Goal: Task Accomplishment & Management: Manage account settings

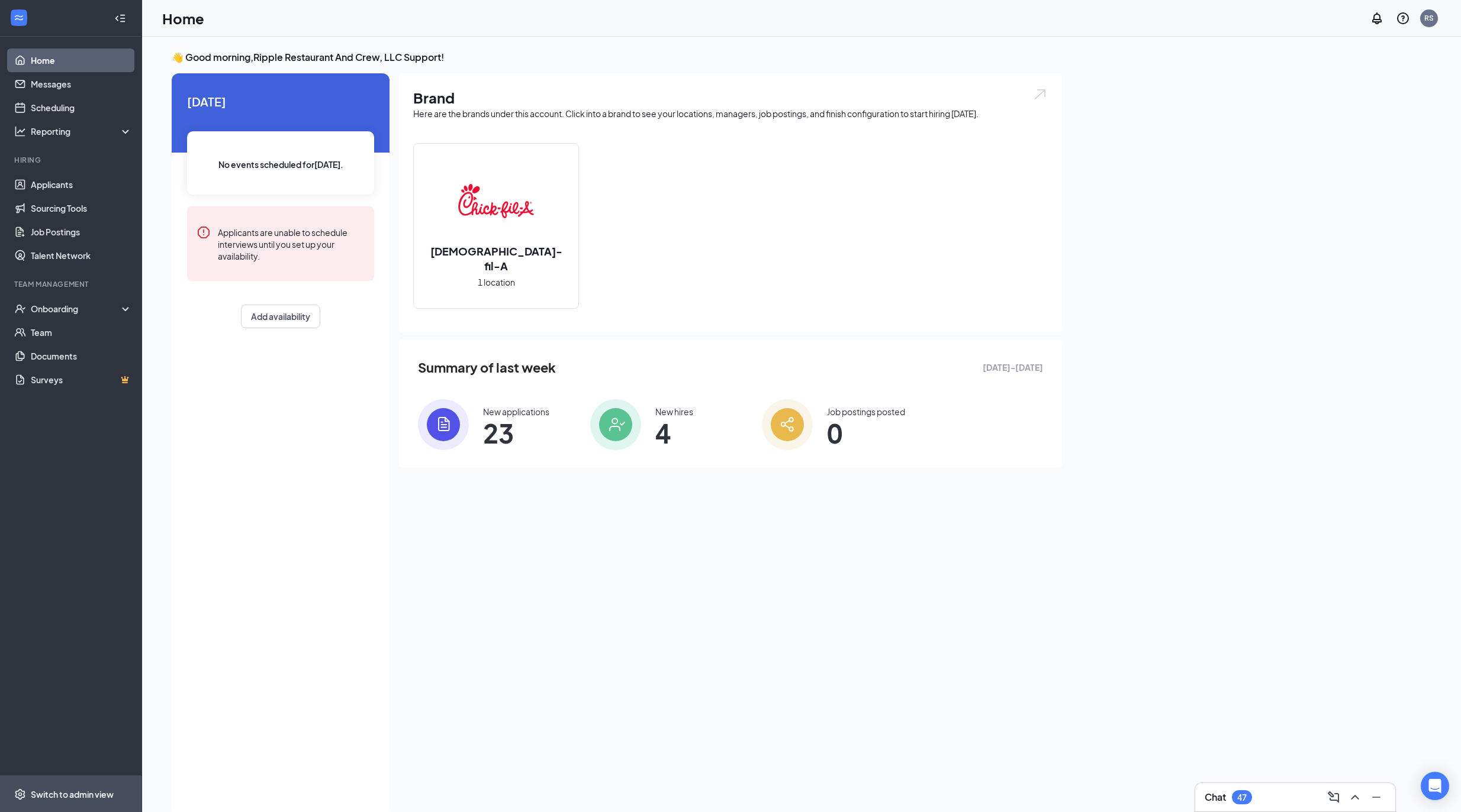
click at [107, 787] on span "Switch to admin view" at bounding box center [82, 793] width 101 height 36
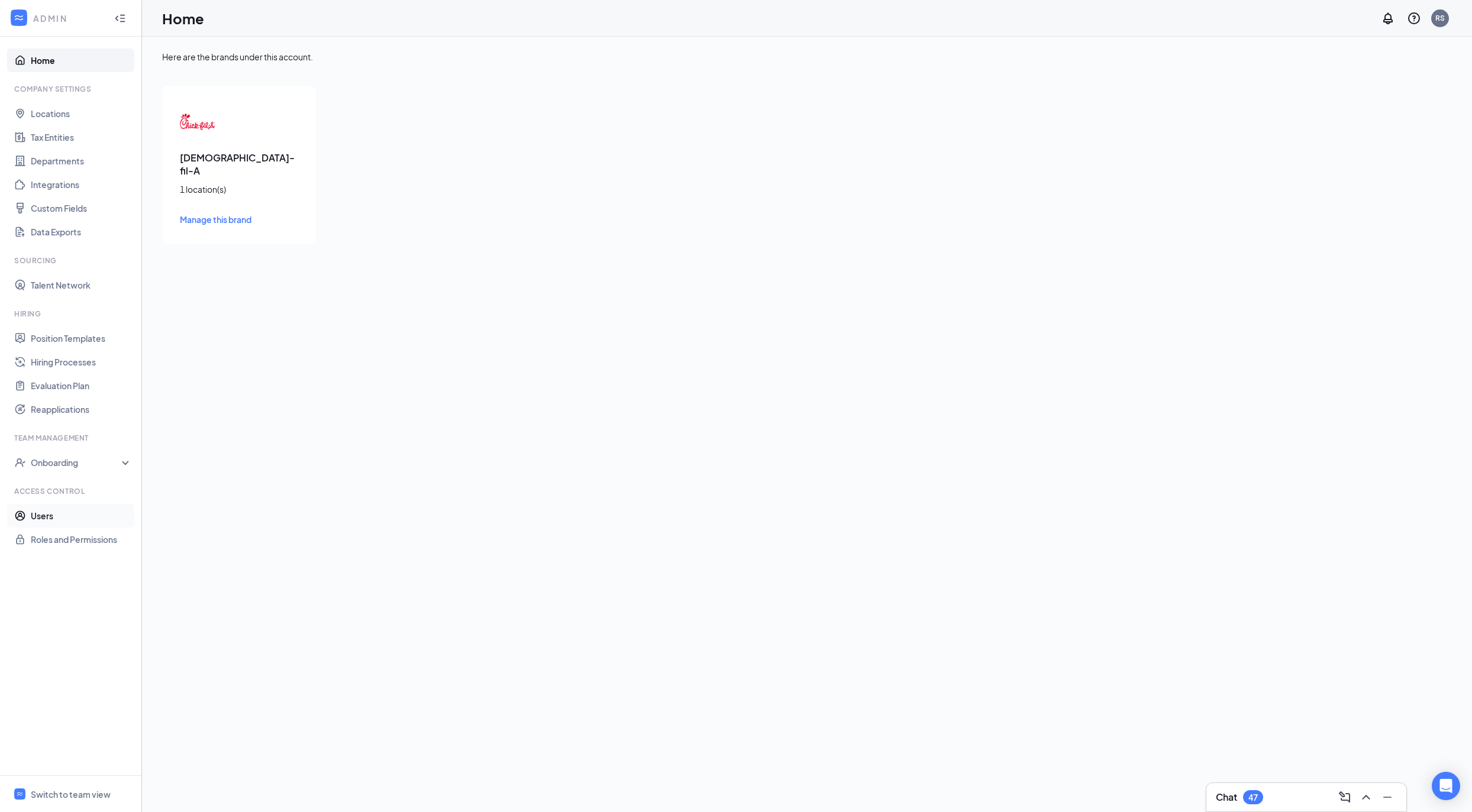
click at [87, 520] on link "Users" at bounding box center [82, 516] width 101 height 23
checkbox input "false"
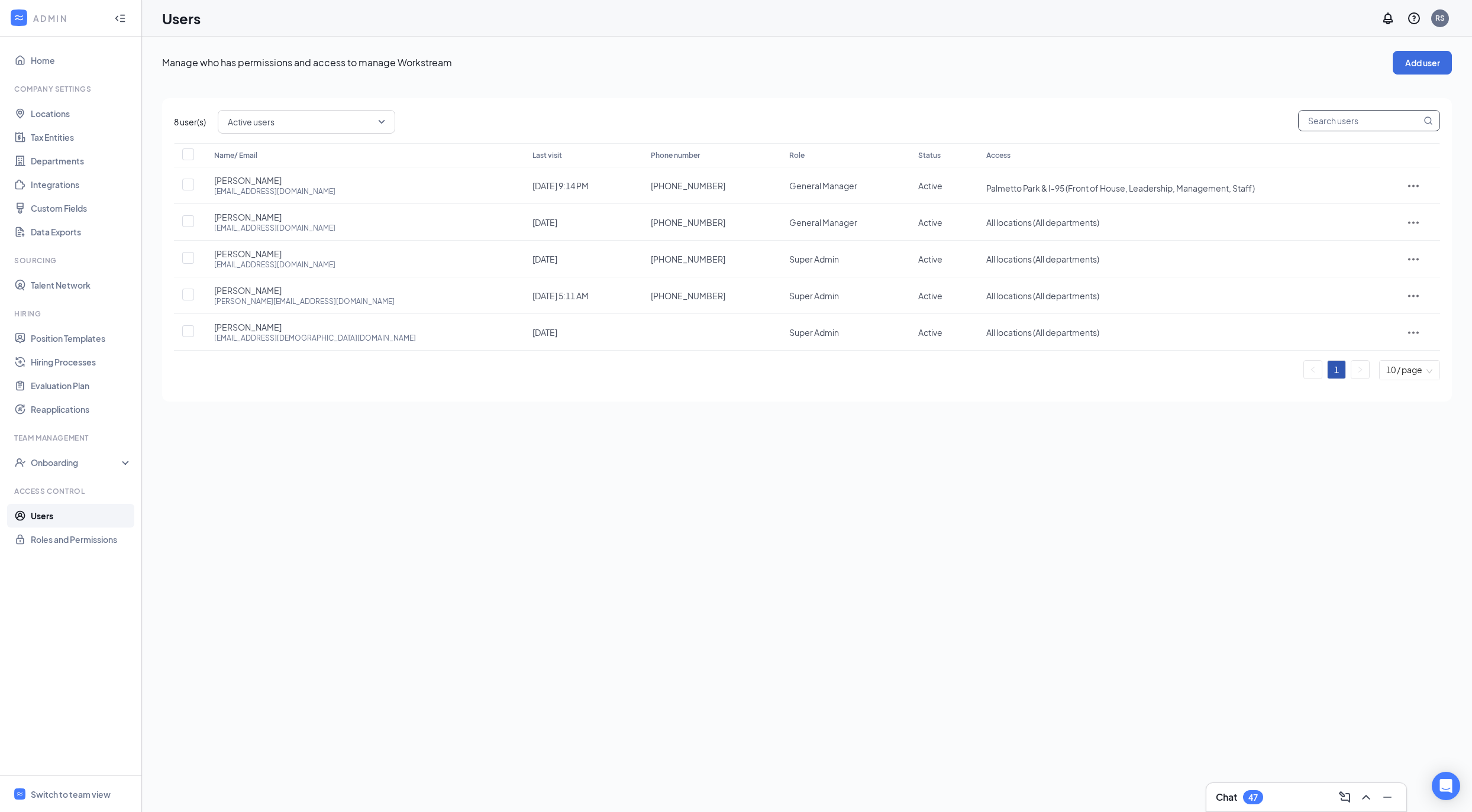
click at [1329, 129] on input "text" at bounding box center [1360, 120] width 123 height 20
paste input "edward.cfaleader@outlook.com"
type input "edward.cfaleader@outlook.com"
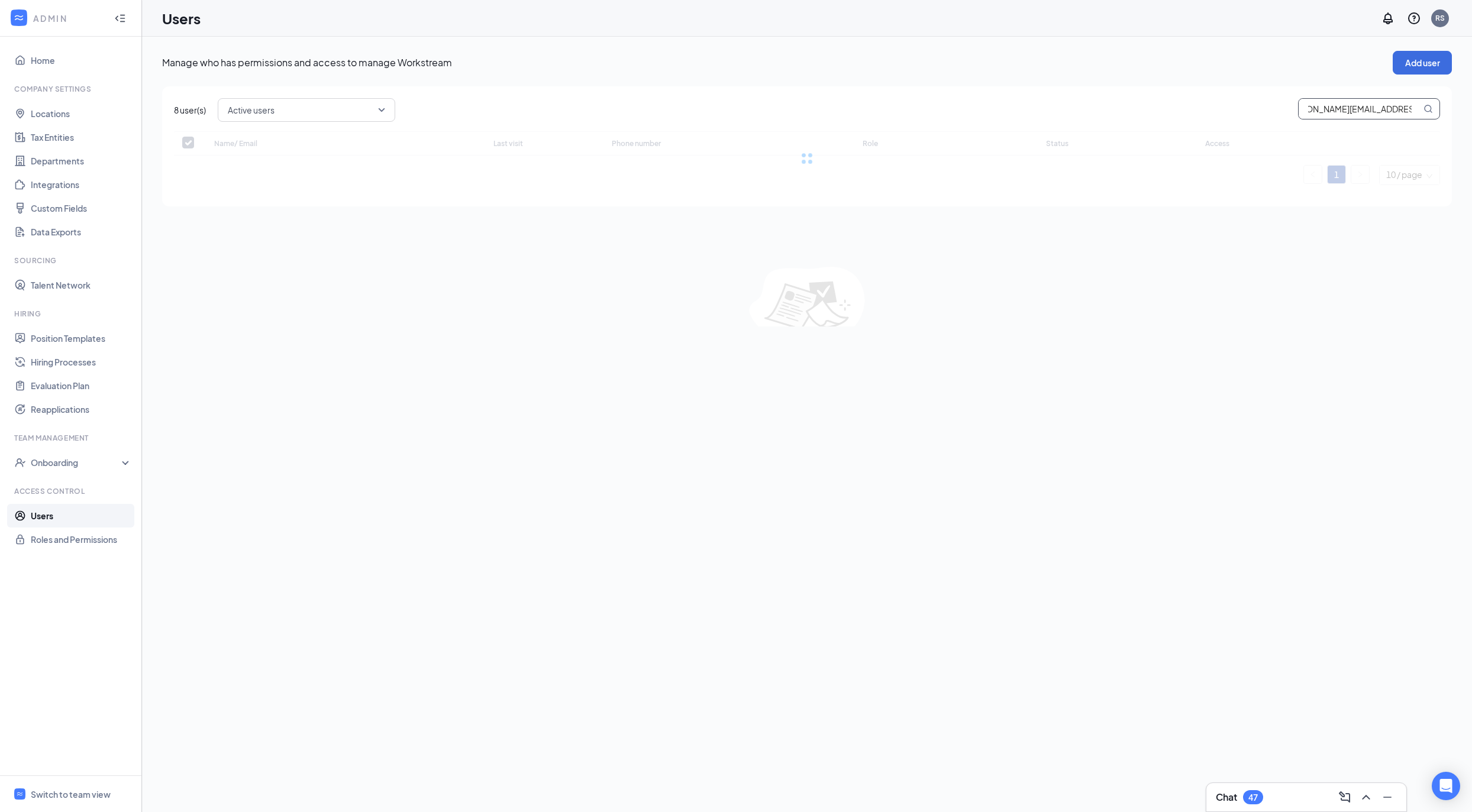
checkbox input "false"
type input "edward.cfaleader@outlook.com"
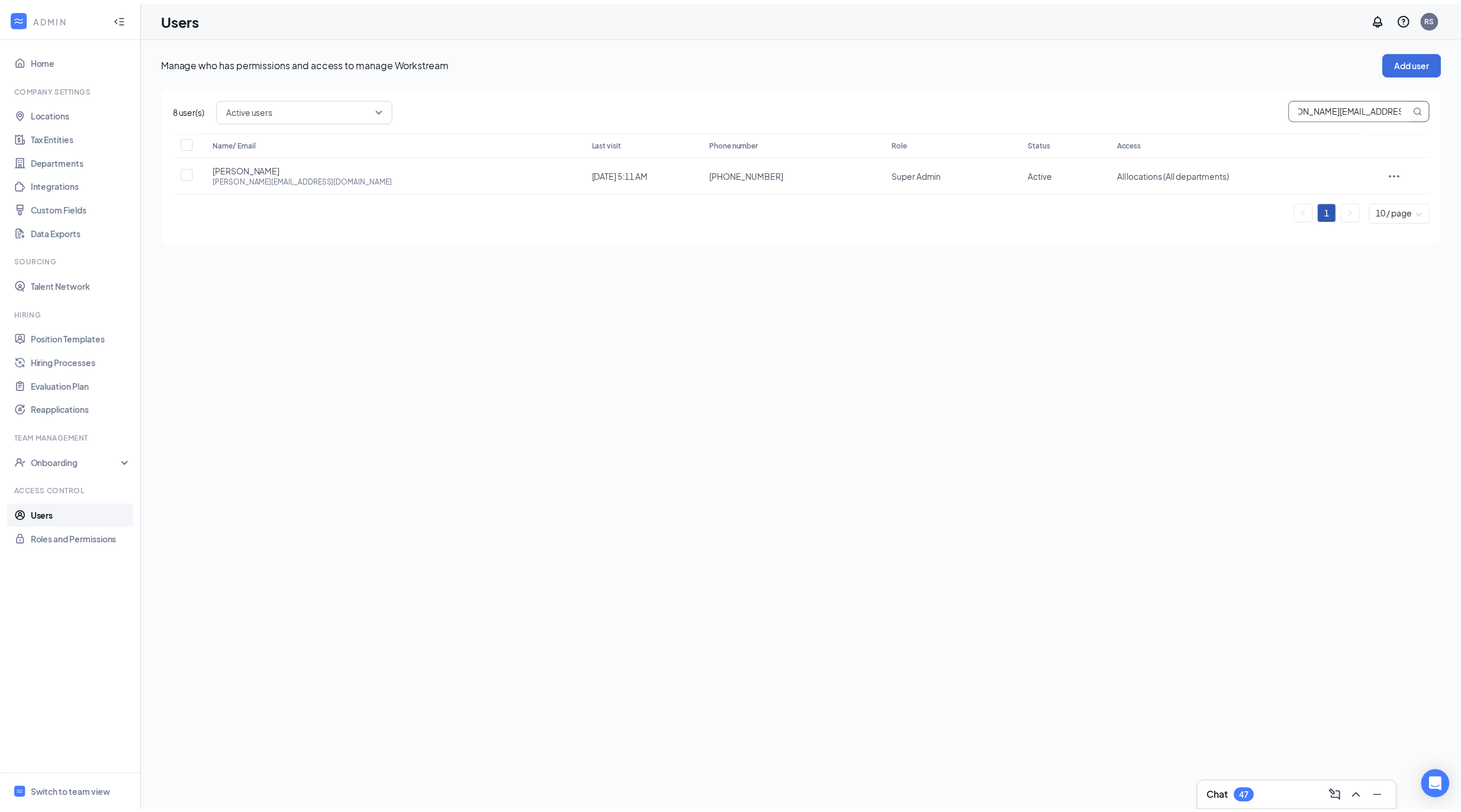
scroll to position [0, 0]
click at [96, 467] on div "Onboarding" at bounding box center [76, 463] width 91 height 12
click at [96, 481] on link "Onboarding Processes" at bounding box center [82, 486] width 101 height 23
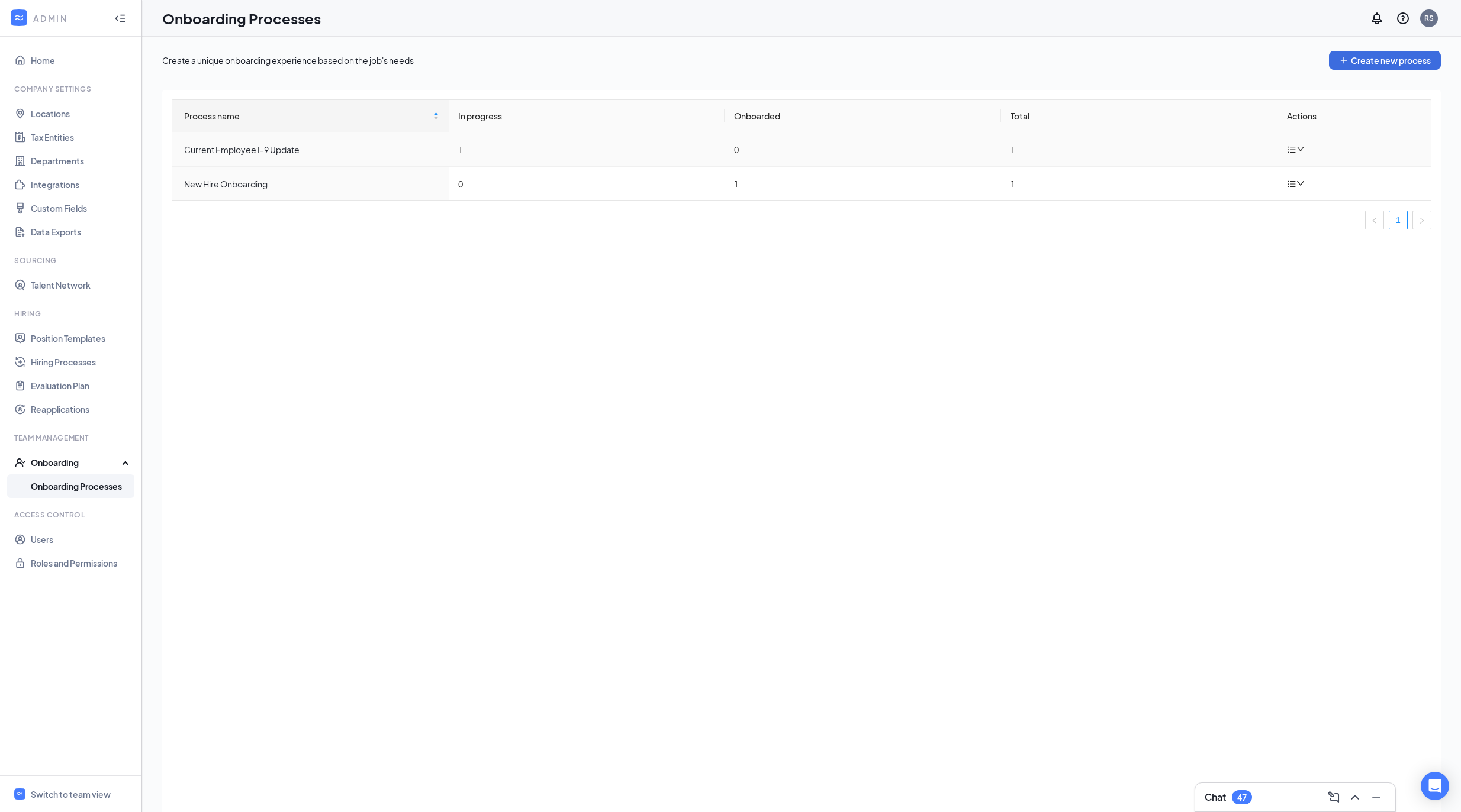
click at [1296, 149] on icon "down" at bounding box center [1300, 149] width 8 height 8
click at [1313, 178] on div "Edit process" at bounding box center [1357, 176] width 128 height 15
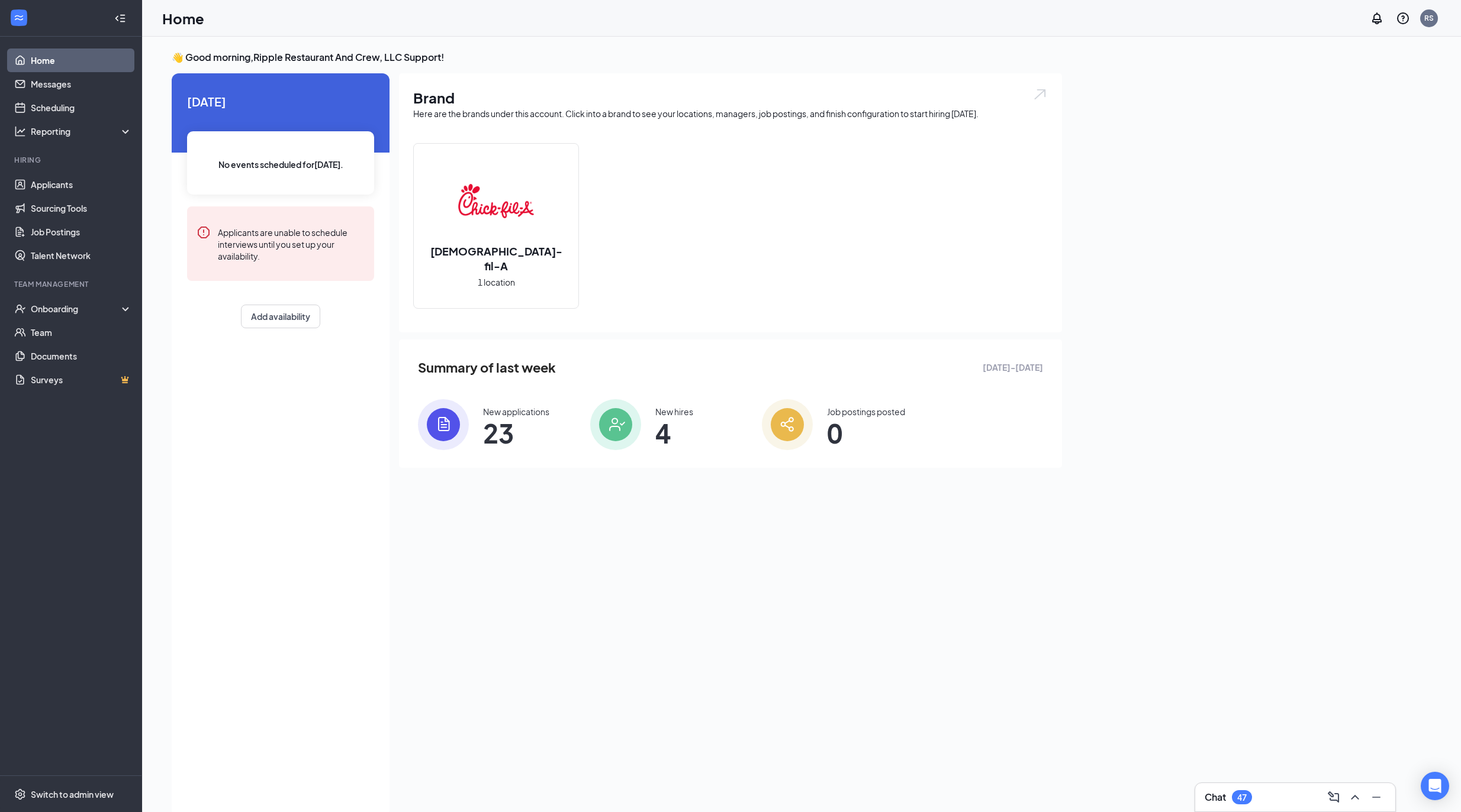
click at [1272, 462] on div "👋 Good morning, Ripple Restaurant And Crew, LLC Support ! [DATE] No events sche…" at bounding box center [801, 437] width 1279 height 772
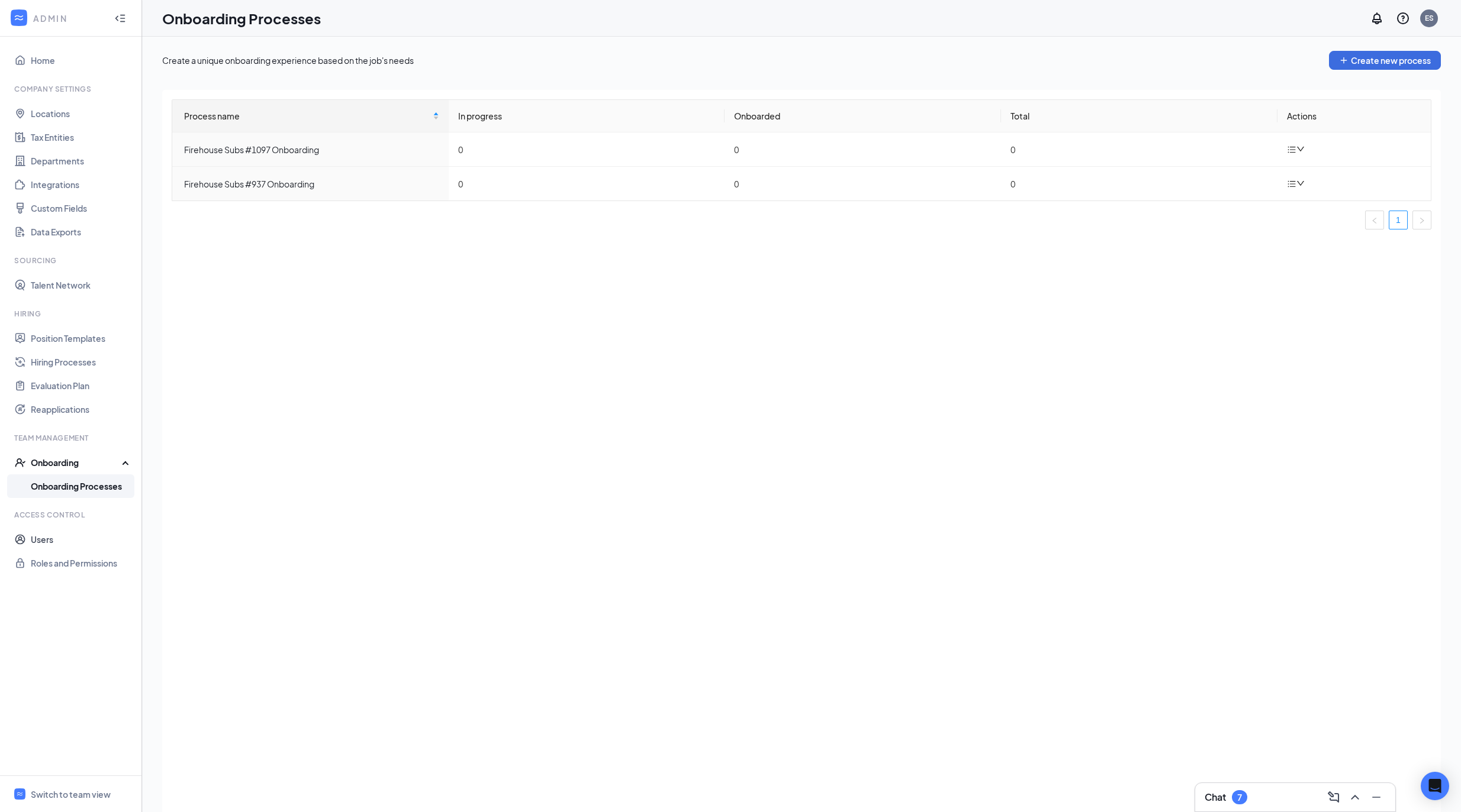
click at [115, 528] on link "Users" at bounding box center [82, 539] width 101 height 23
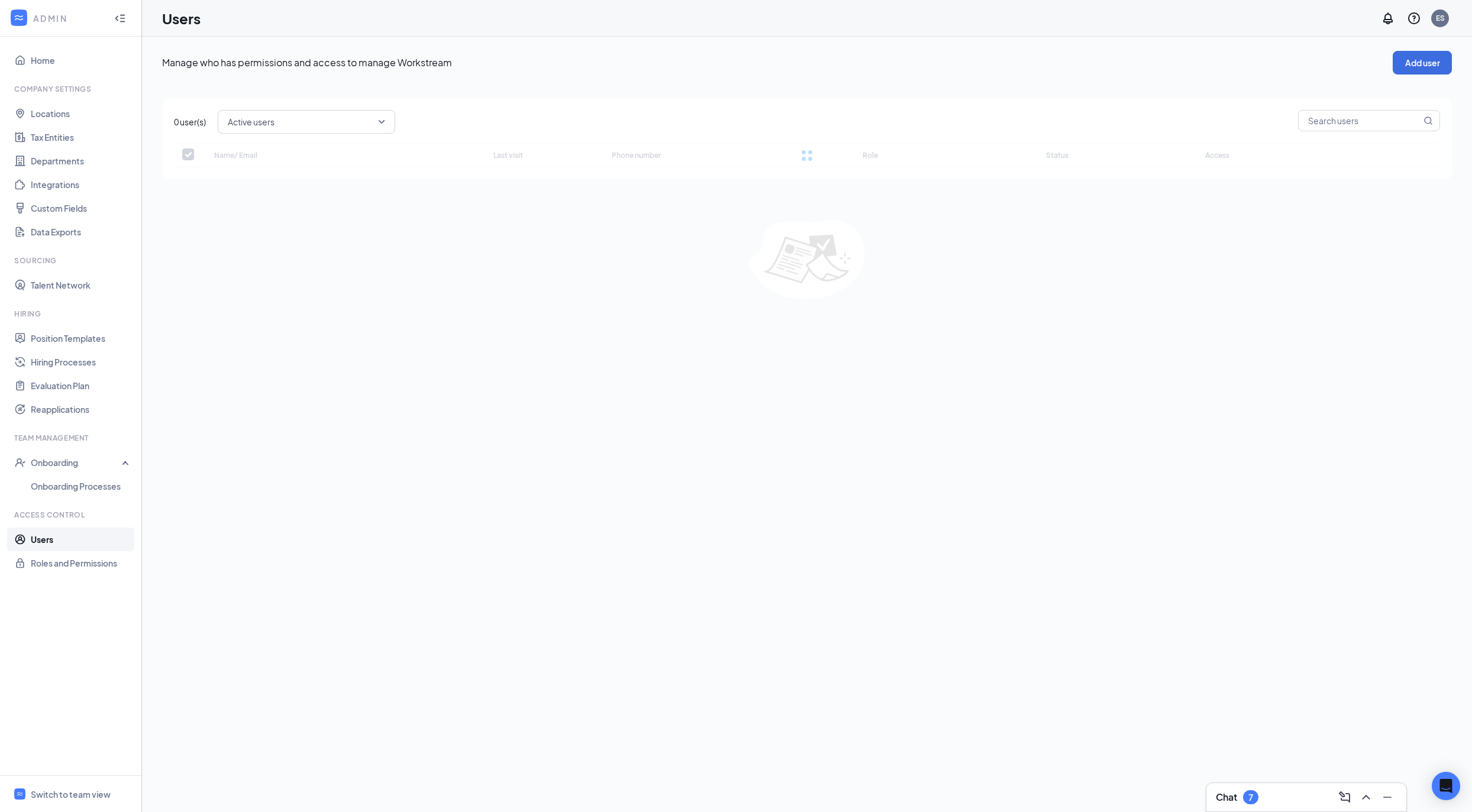
click at [1352, 105] on div "0 user(s) Active users Name/ Email Last visit Phone number Role Status Access N…" at bounding box center [806, 138] width 1290 height 81
checkbox input "false"
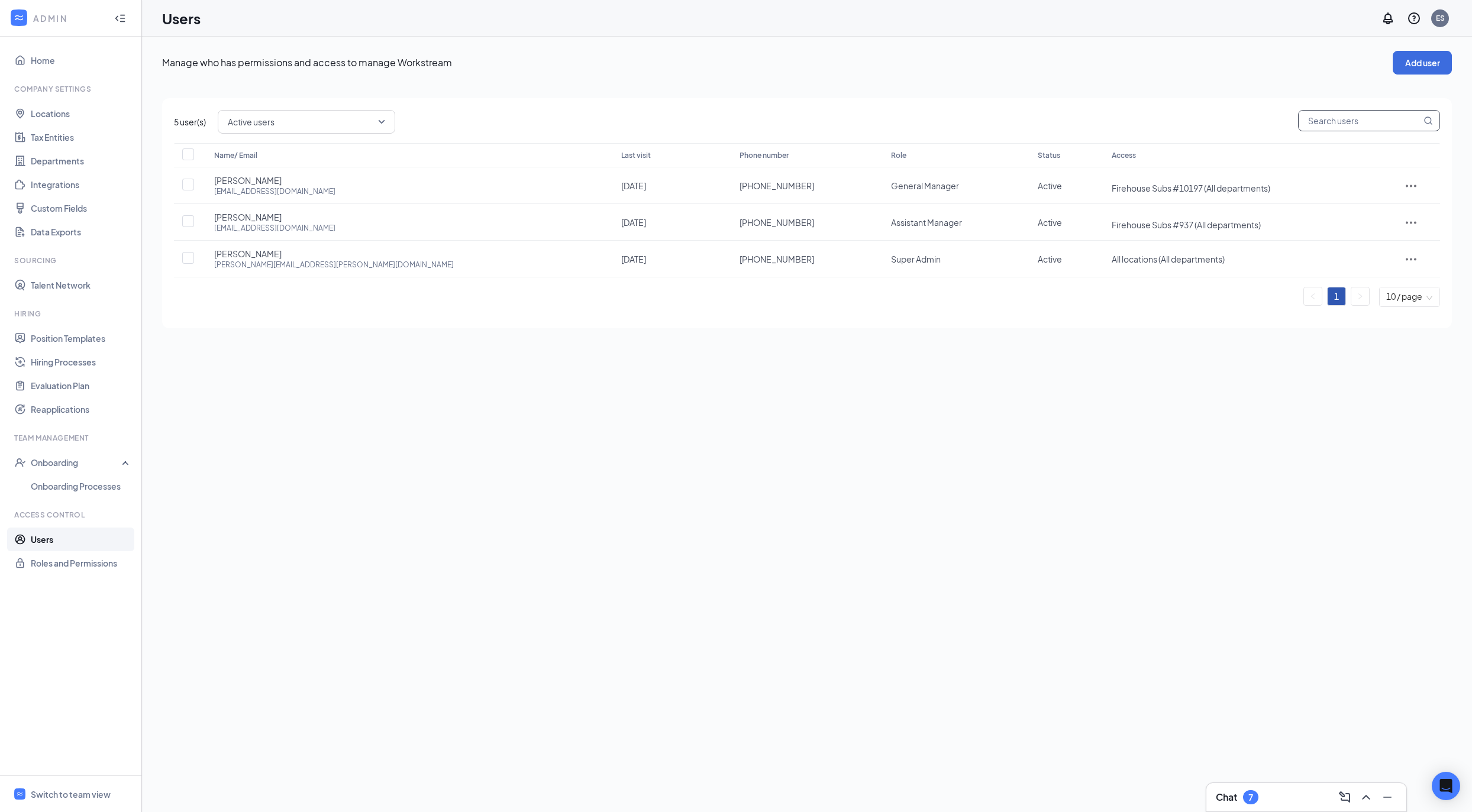
click at [1349, 119] on input "text" at bounding box center [1360, 120] width 123 height 20
paste input "eli.edwards@firehousesubs.com"
type input "eli.edwards@firehousesubs.com"
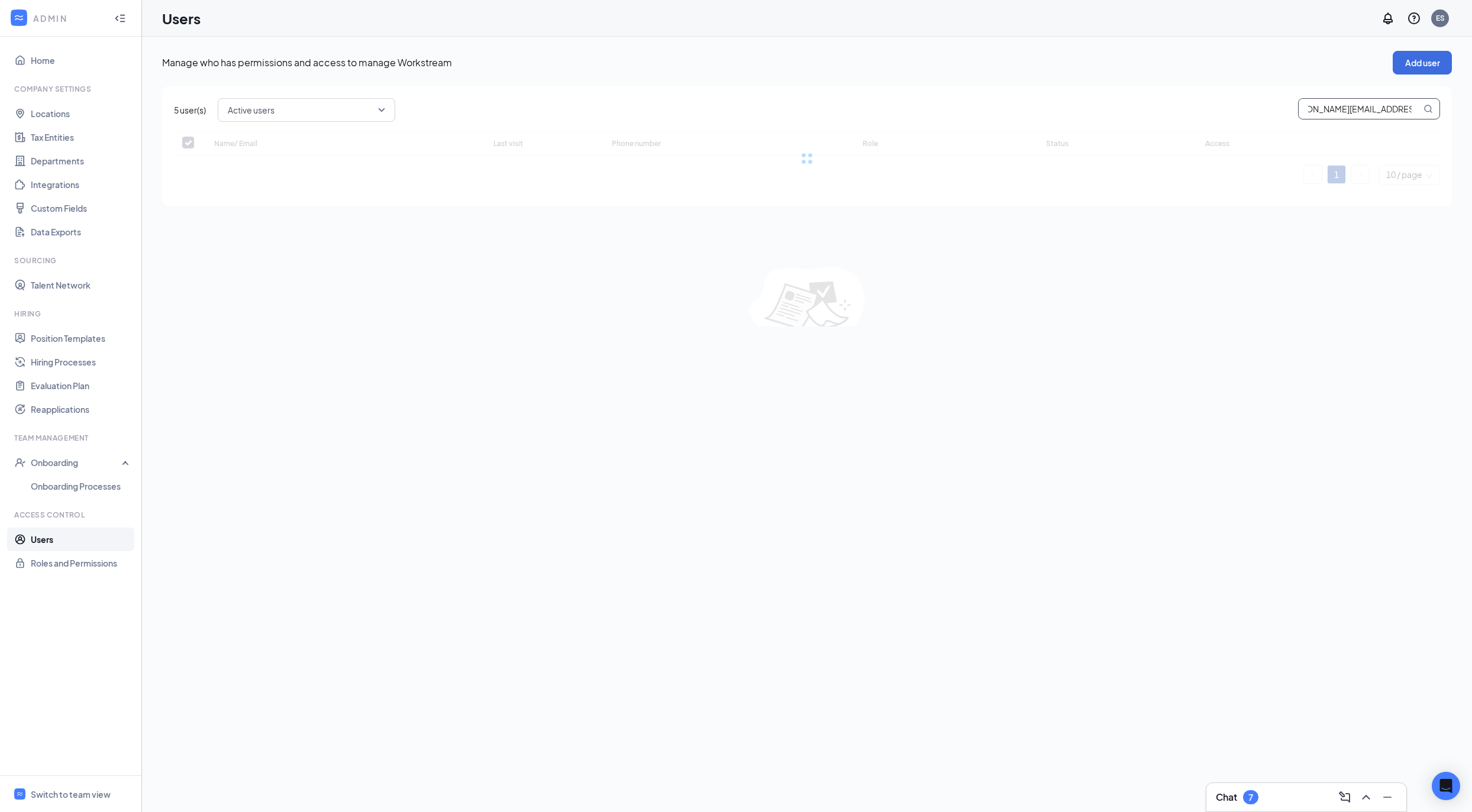
checkbox input "false"
type input "eli.edwards@firehousesubs.com"
drag, startPoint x: 703, startPoint y: 175, endPoint x: 600, endPoint y: 173, distance: 103.0
copy tr "+1 (763) 442-3386"
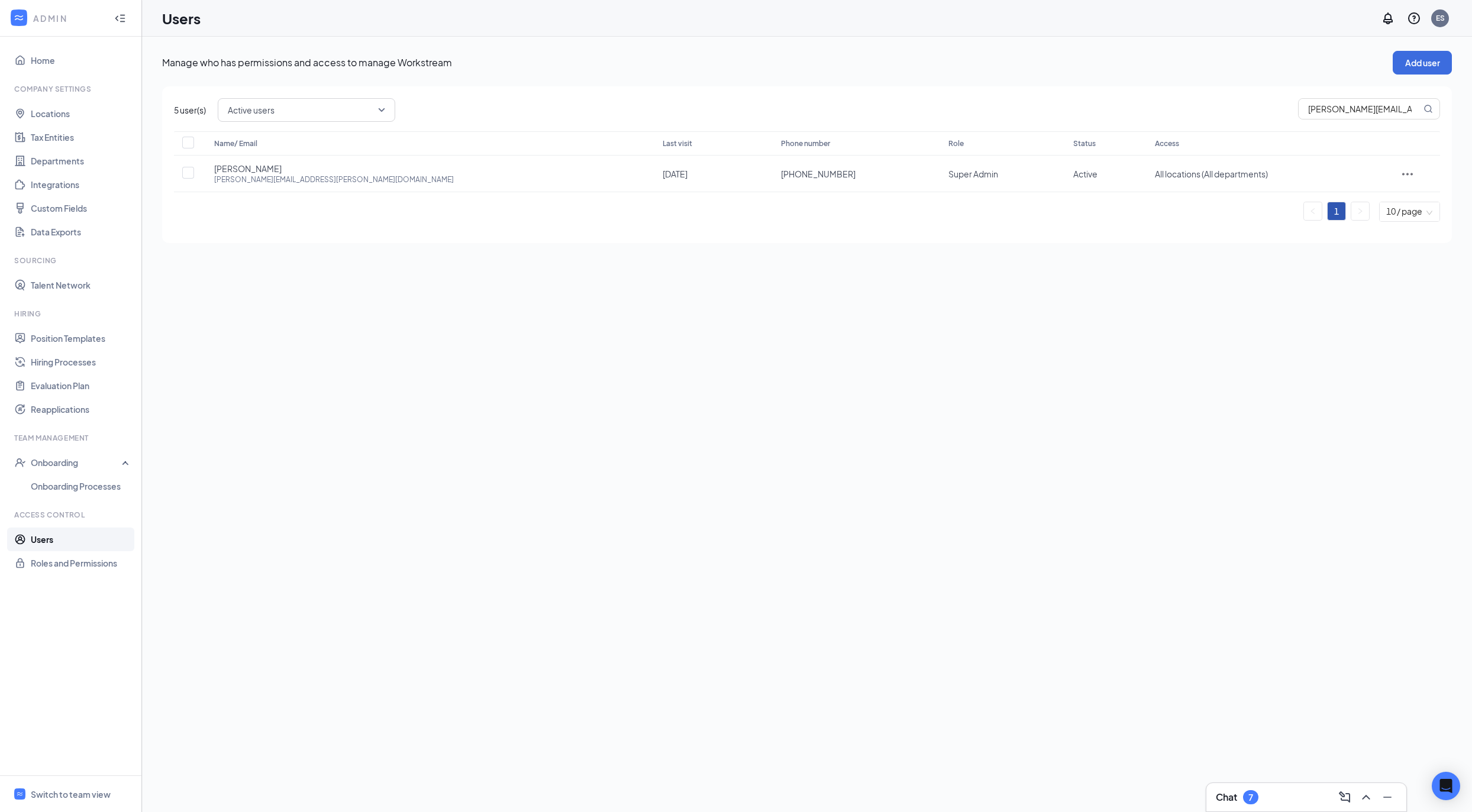
click at [4, 636] on ul "Home Company Settings Locations Tax Entities Departments Integrations Custom Fi…" at bounding box center [70, 406] width 141 height 739
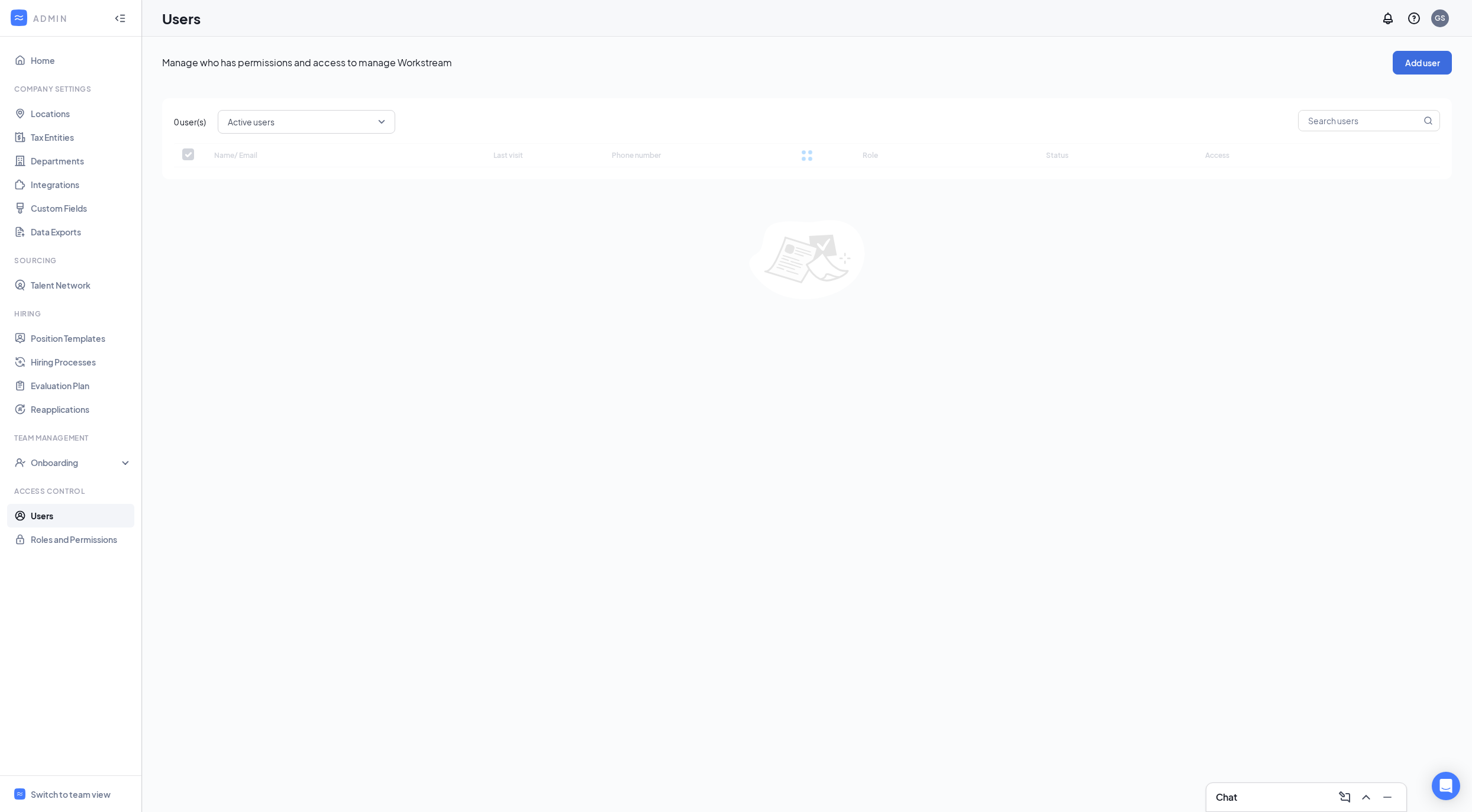
checkbox input "false"
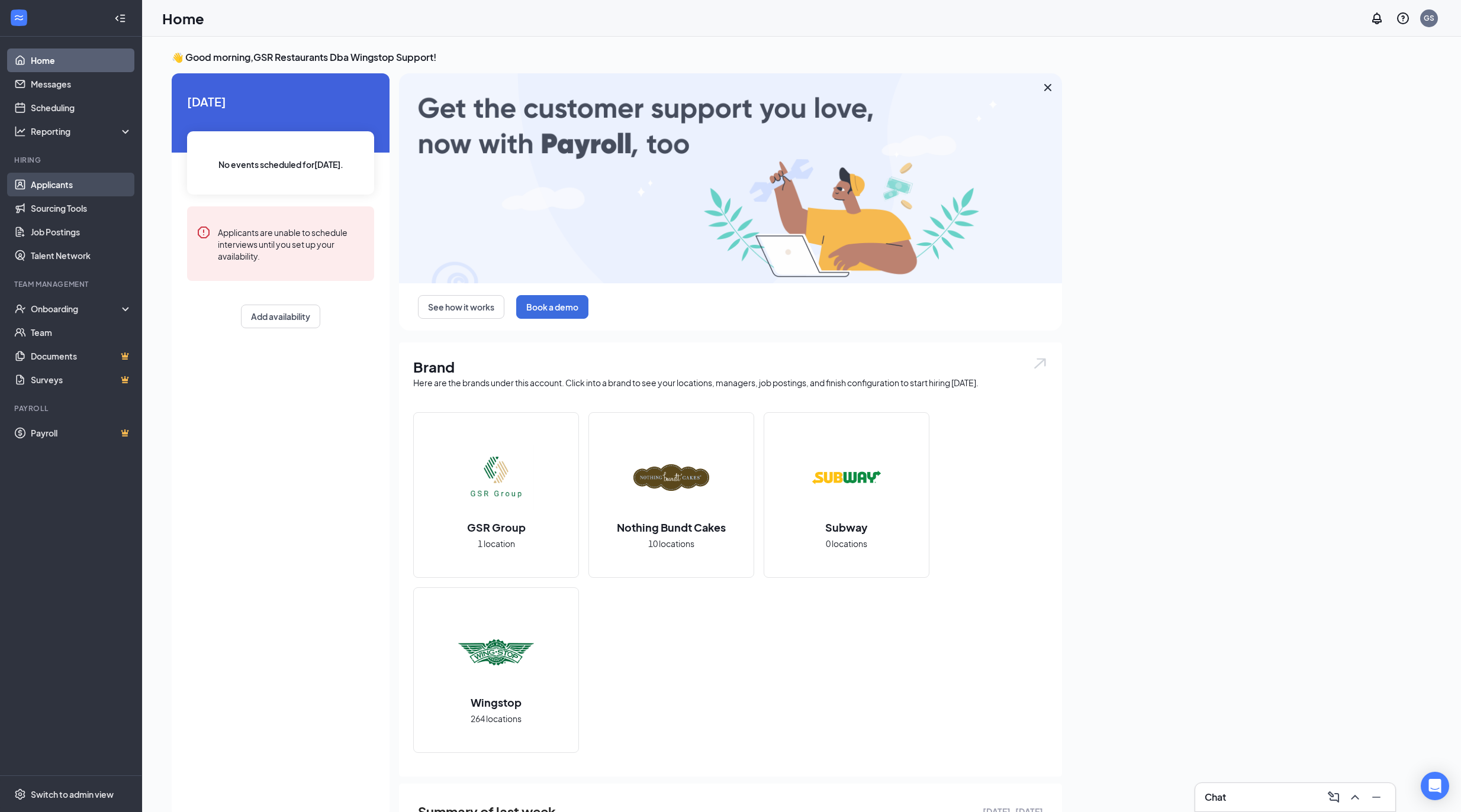
click at [107, 184] on link "Applicants" at bounding box center [82, 184] width 101 height 23
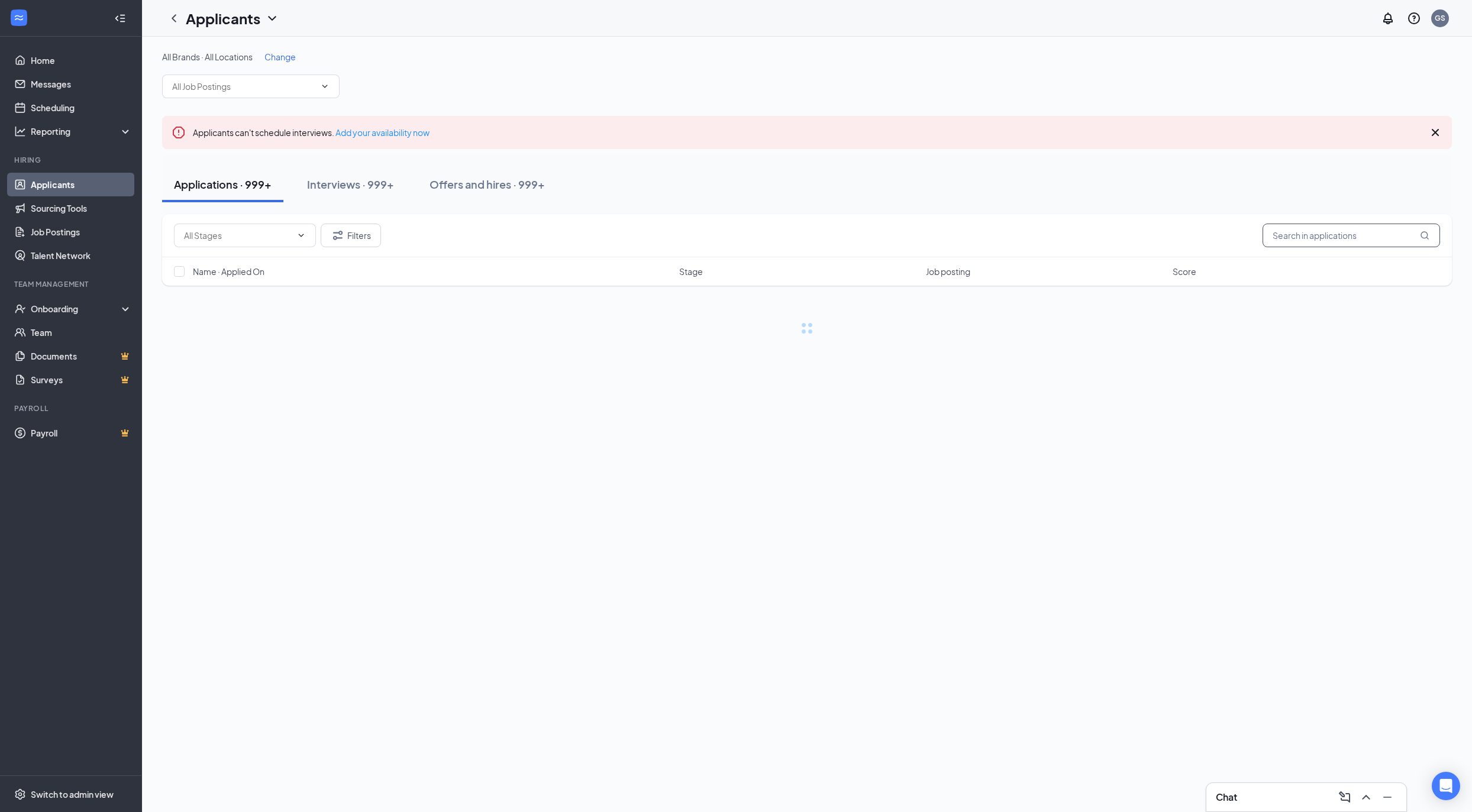
click at [1316, 237] on input "text" at bounding box center [1351, 235] width 177 height 23
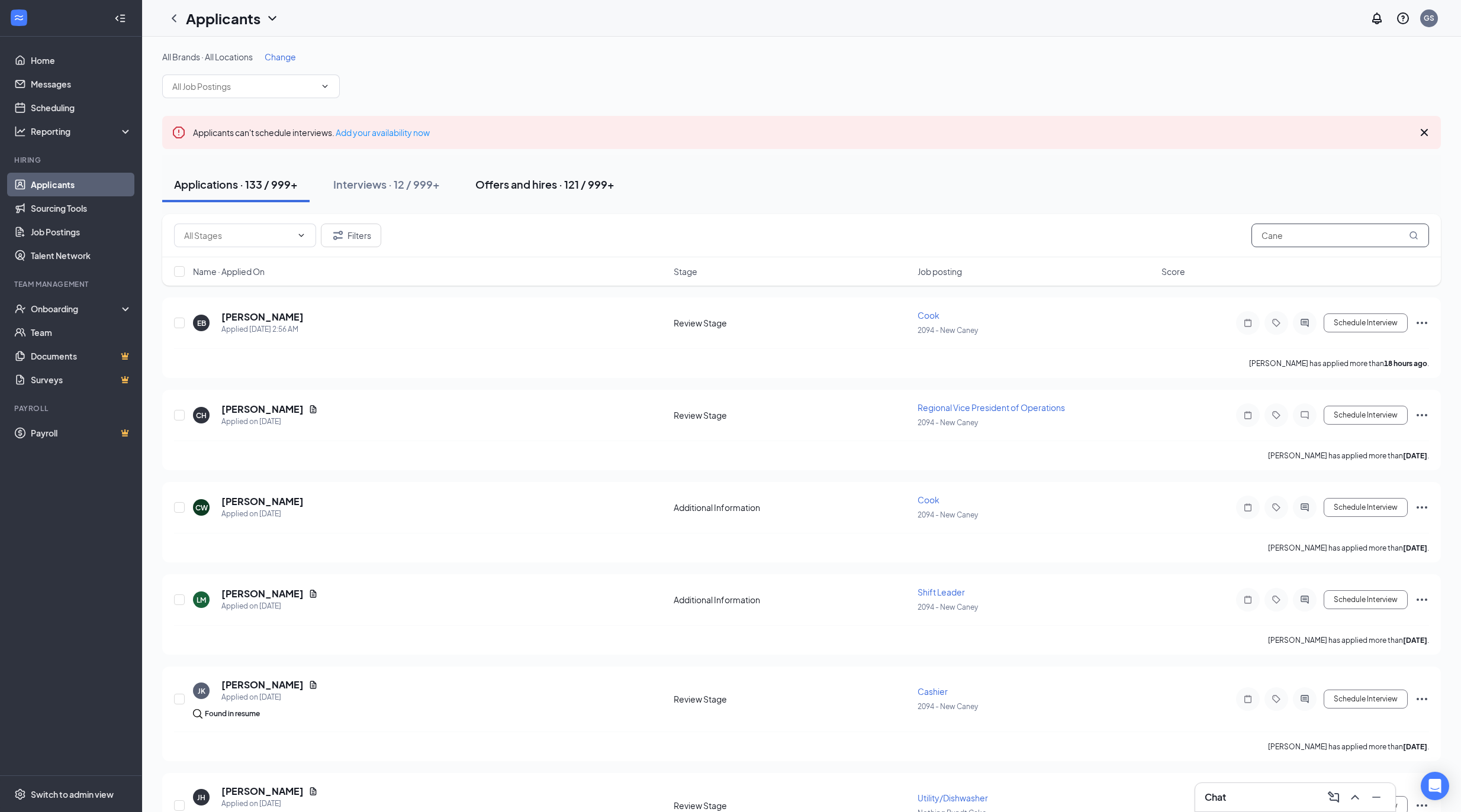
type input "Cane"
click at [513, 193] on button "Offers and hires · 121 / 999+" at bounding box center [544, 184] width 163 height 35
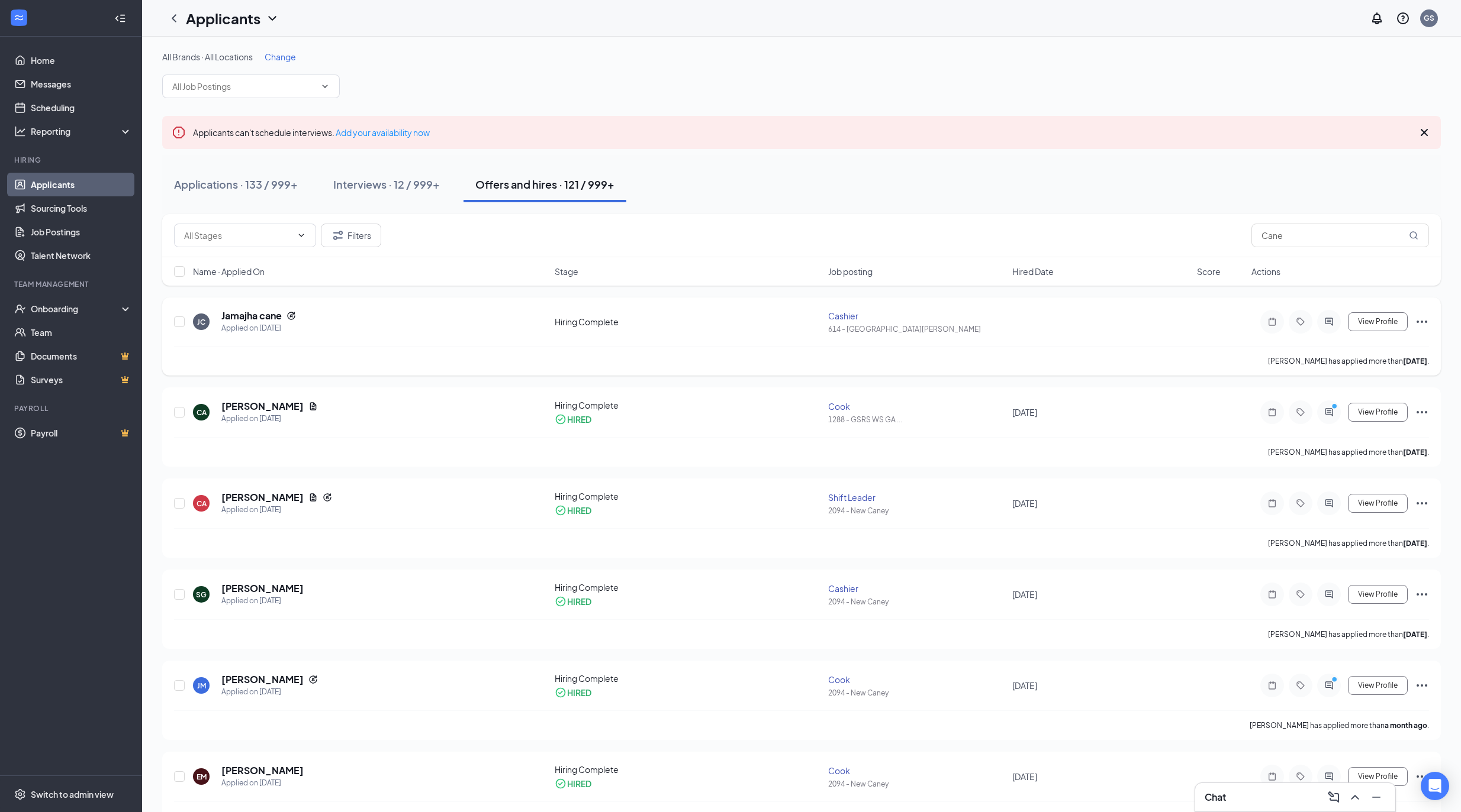
click at [1421, 318] on icon "Ellipses" at bounding box center [1422, 322] width 15 height 15
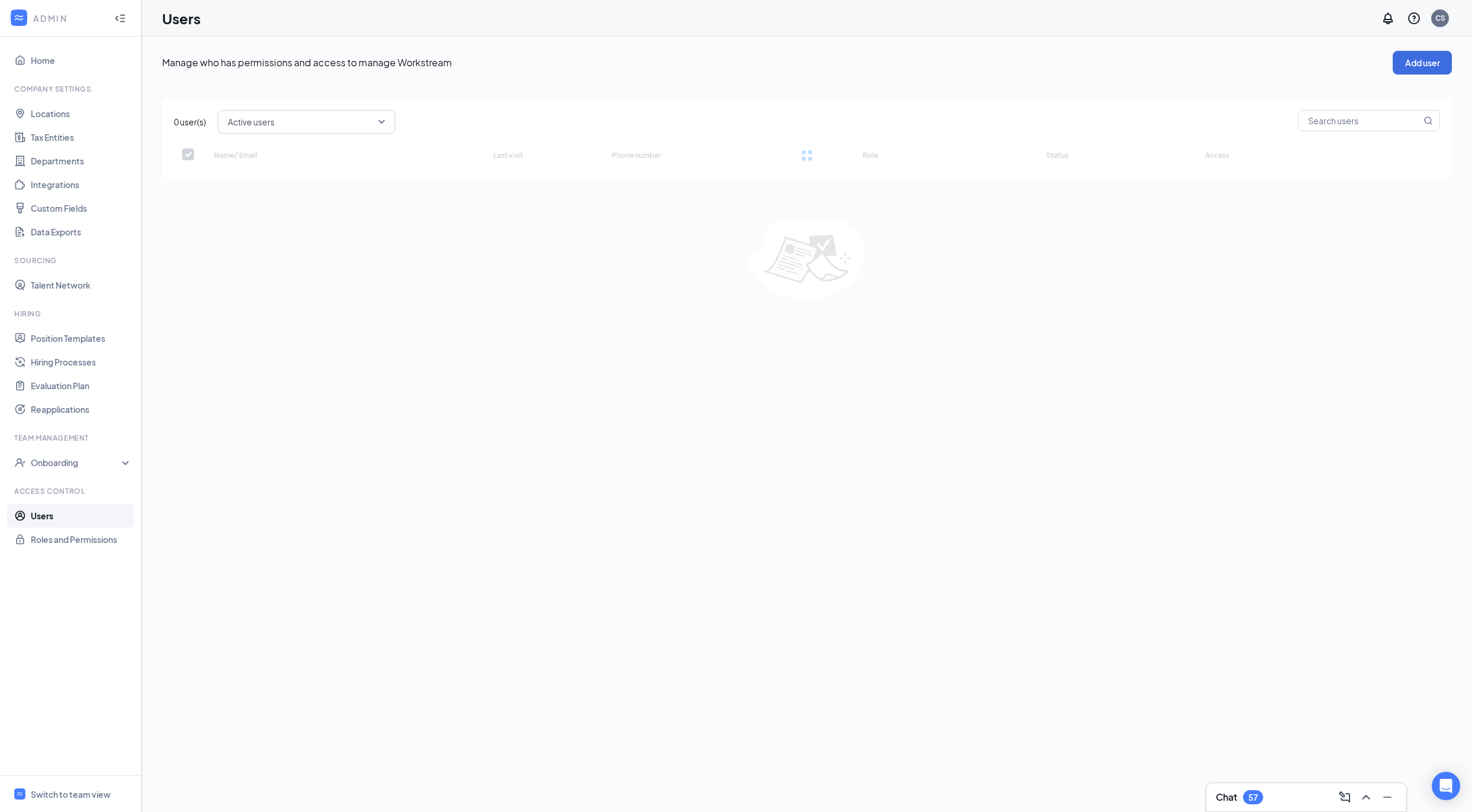
checkbox input "false"
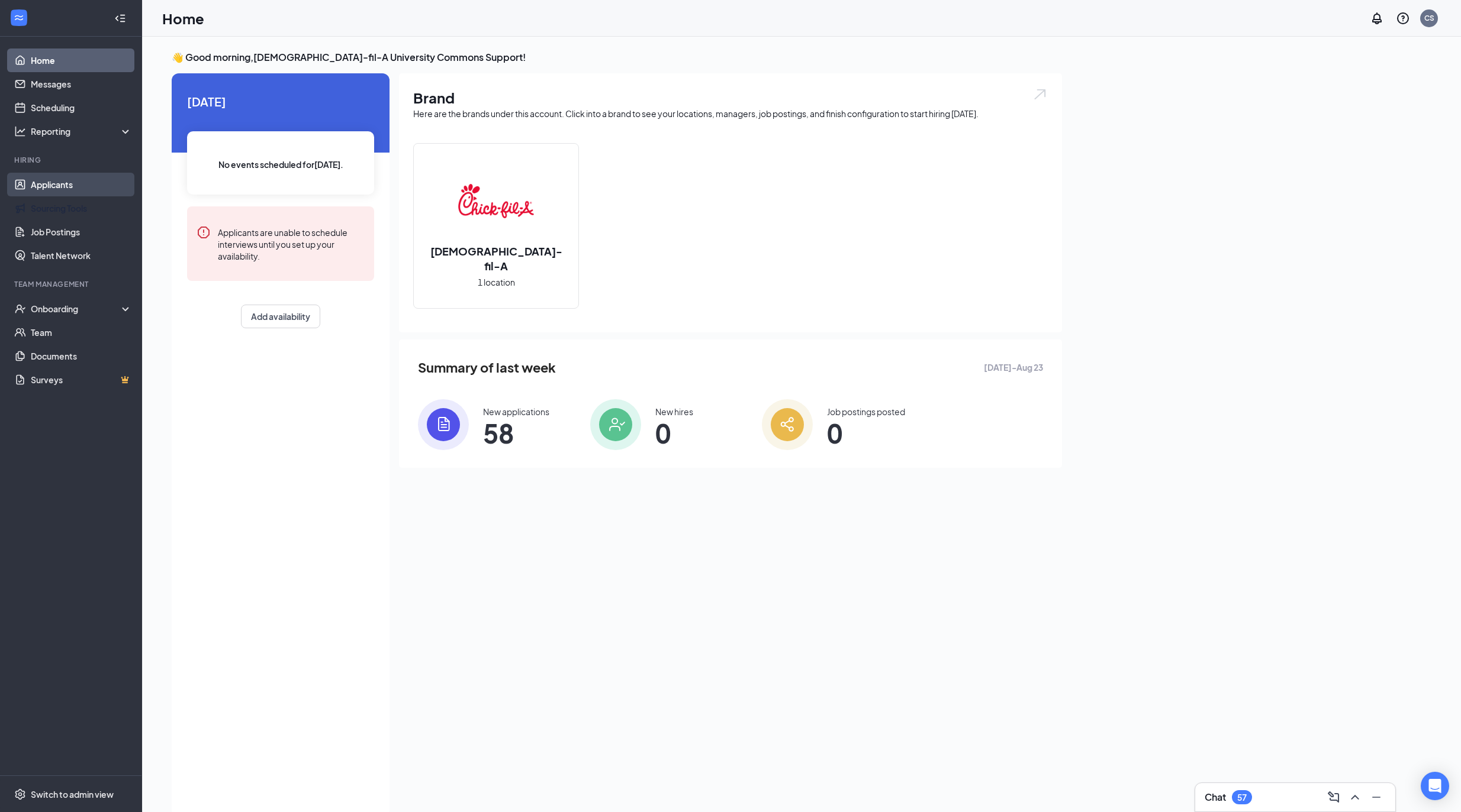
click at [88, 183] on link "Applicants" at bounding box center [82, 184] width 101 height 23
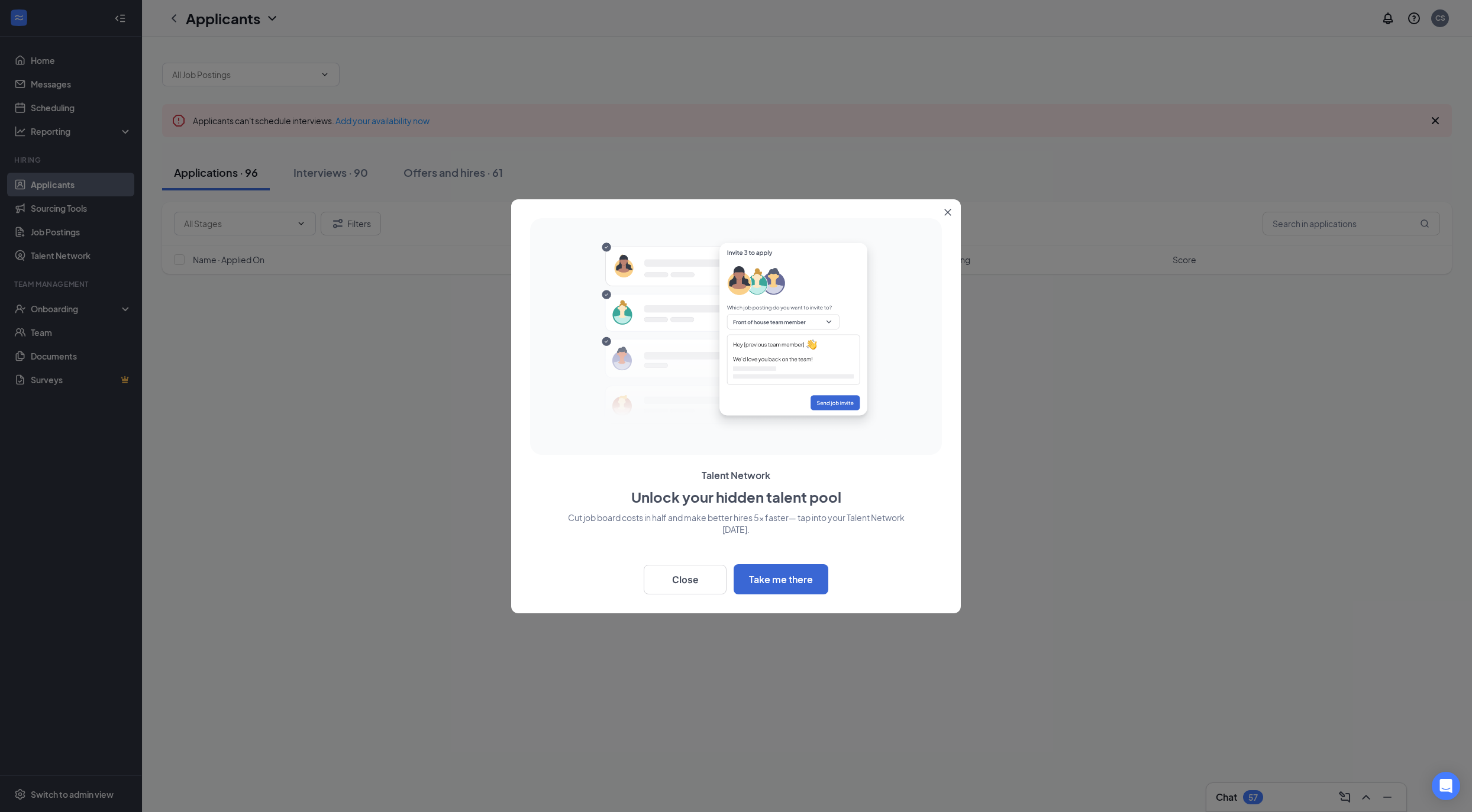
click at [1329, 217] on div at bounding box center [736, 406] width 1472 height 812
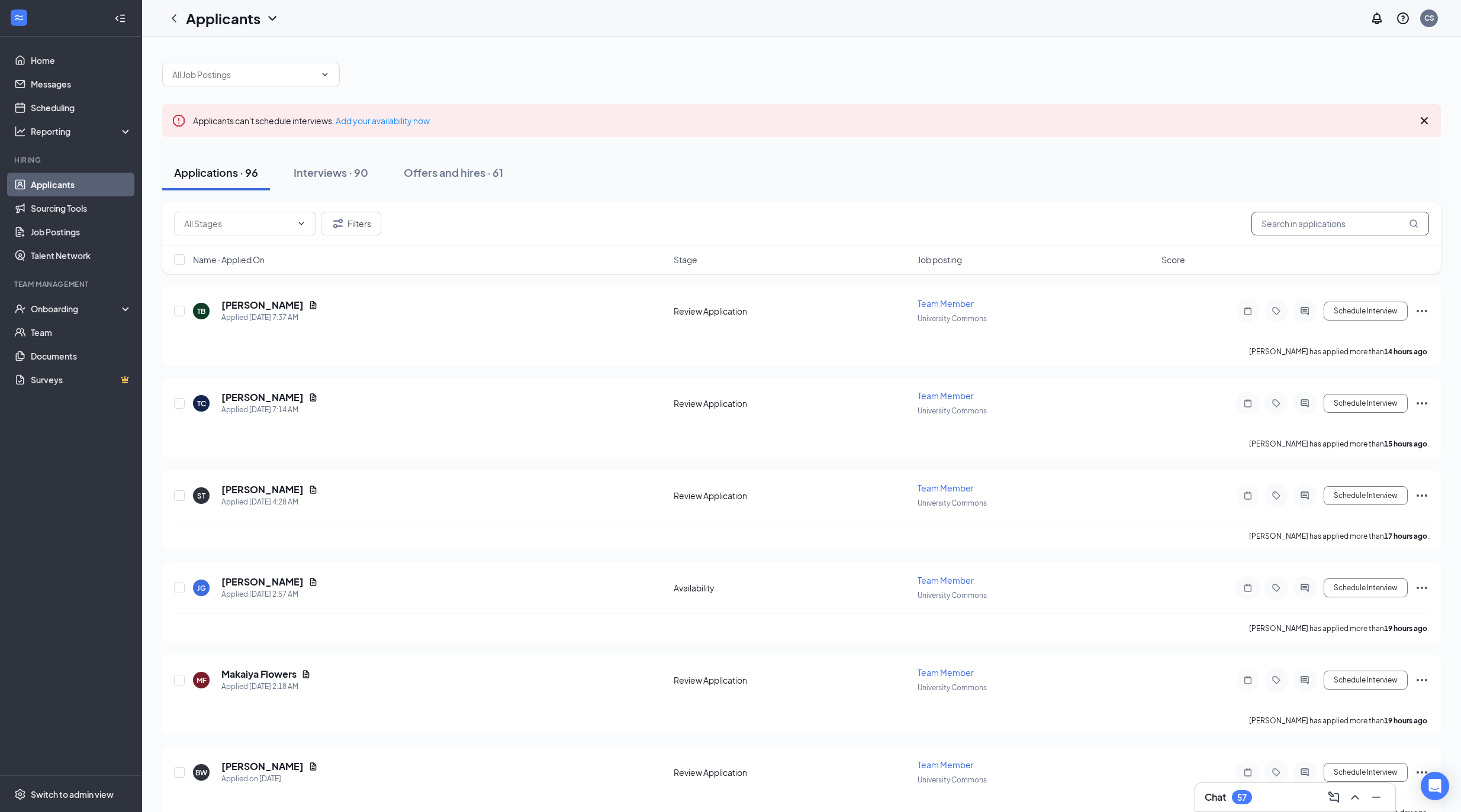
click at [1311, 217] on input "text" at bounding box center [1340, 223] width 178 height 23
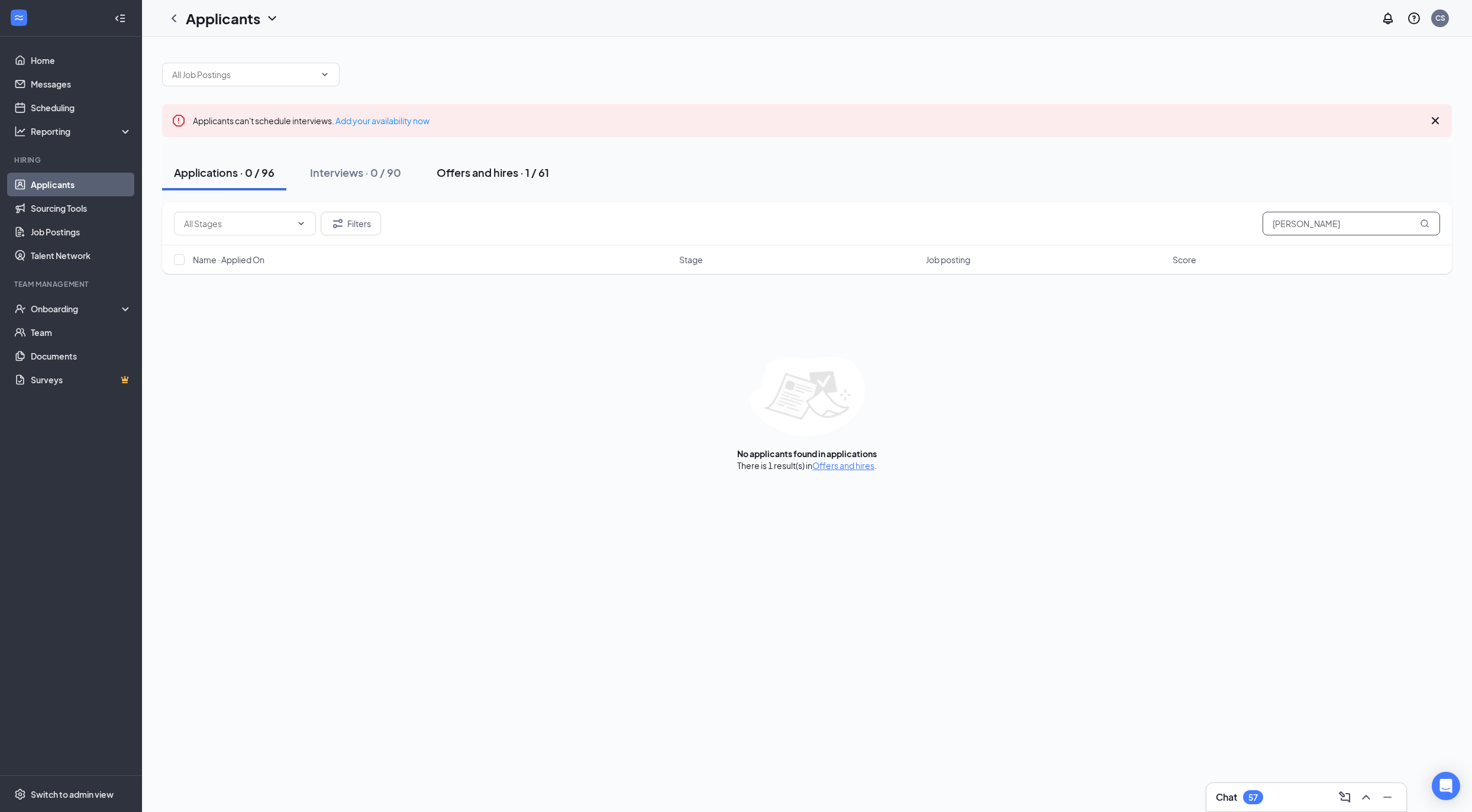
type input "Tyler Will"
click at [475, 160] on button "Offers and hires · 1 / 61" at bounding box center [493, 173] width 136 height 35
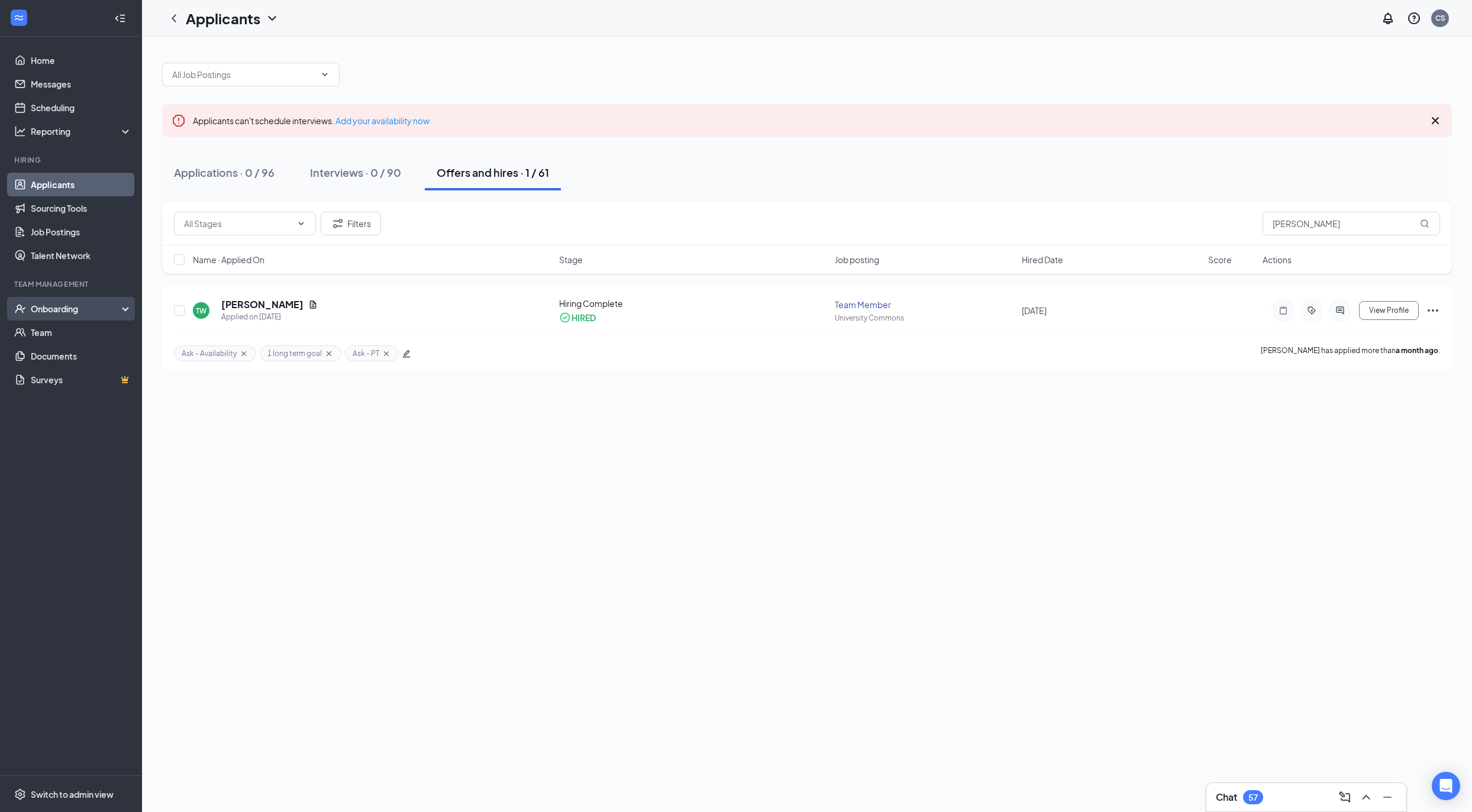
click at [99, 297] on li "Team Management Onboarding Team Documents Surveys" at bounding box center [70, 334] width 141 height 112
click at [96, 301] on div "Onboarding" at bounding box center [71, 309] width 142 height 23
click at [74, 332] on link "Overview" at bounding box center [82, 332] width 101 height 23
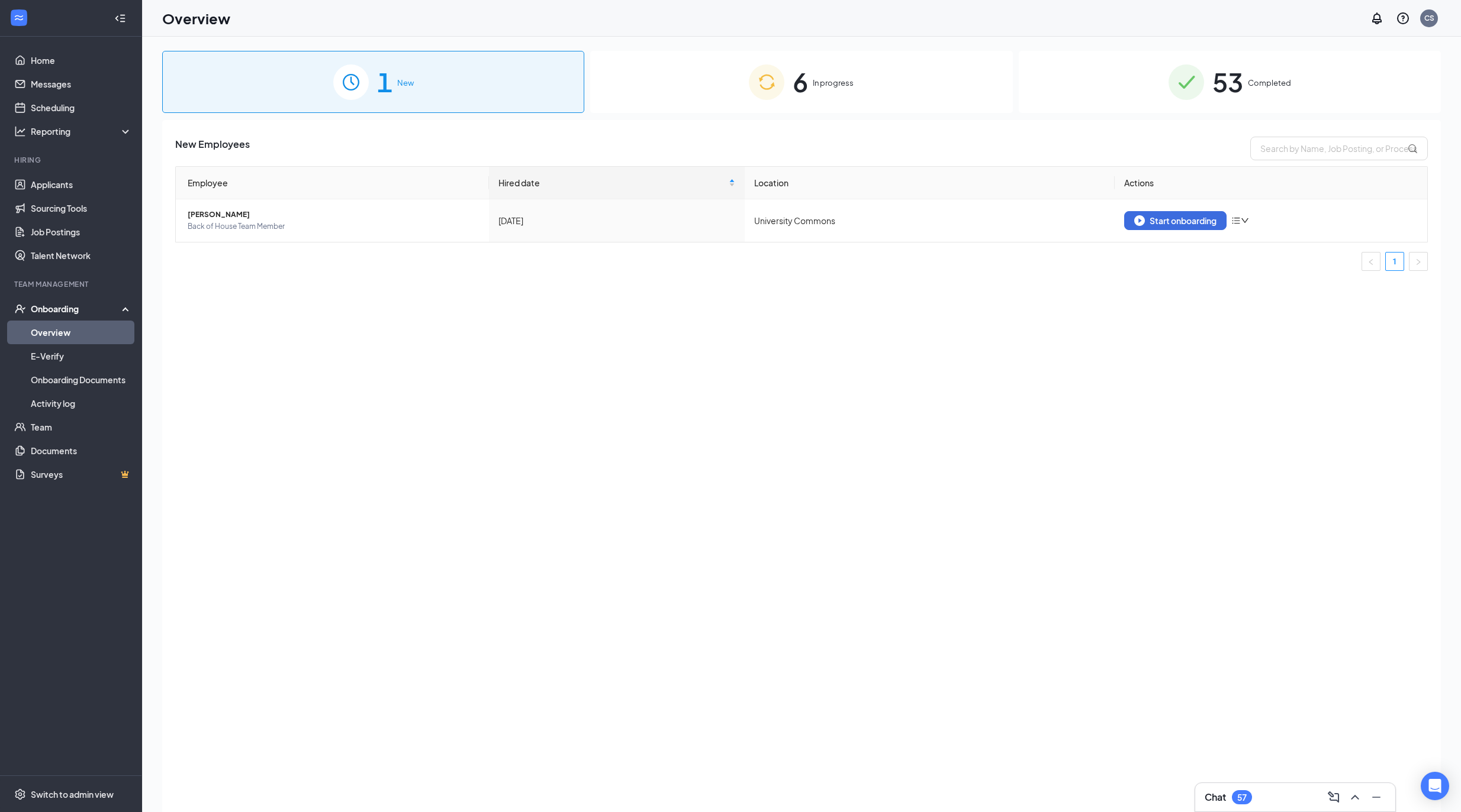
click at [891, 102] on div "6 In progress" at bounding box center [801, 82] width 422 height 62
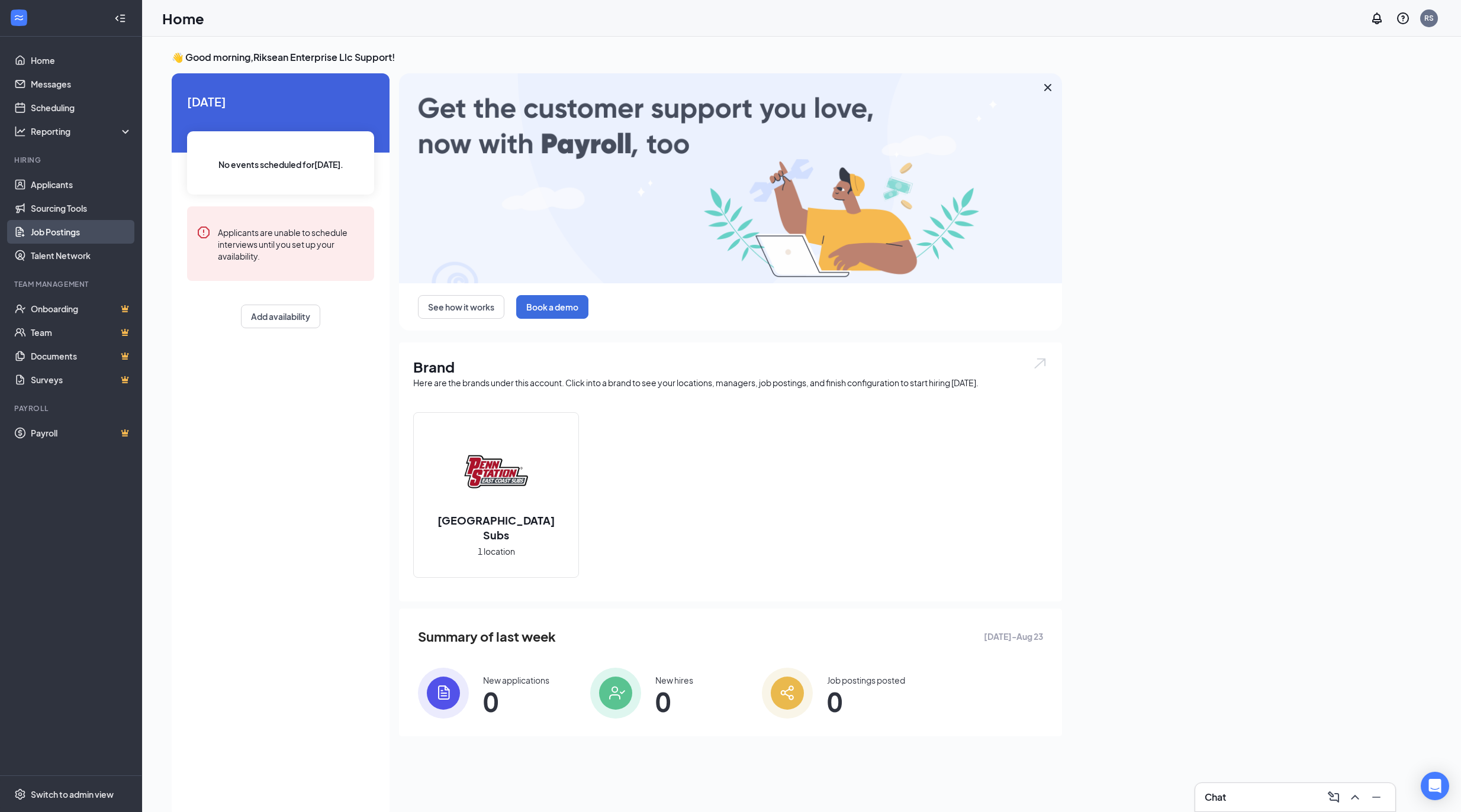
click at [91, 229] on link "Job Postings" at bounding box center [82, 232] width 101 height 23
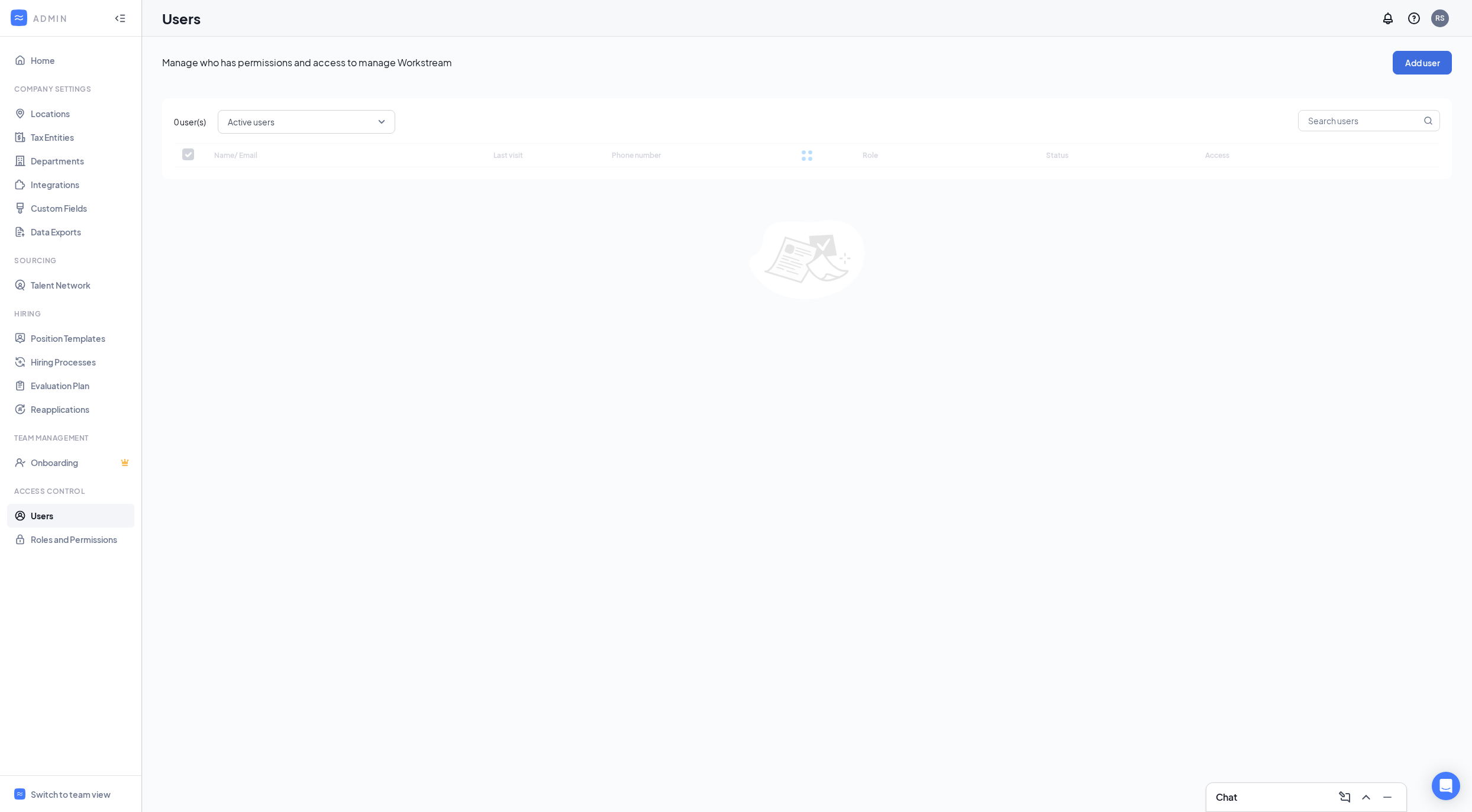
checkbox input "false"
drag, startPoint x: 325, startPoint y: 180, endPoint x: 212, endPoint y: 187, distance: 113.2
click at [212, 187] on td "Patrick Cantelmi patrickcantelmi@gmail.com" at bounding box center [353, 174] width 301 height 37
copy div "patrickcantelmi@gmail.com"
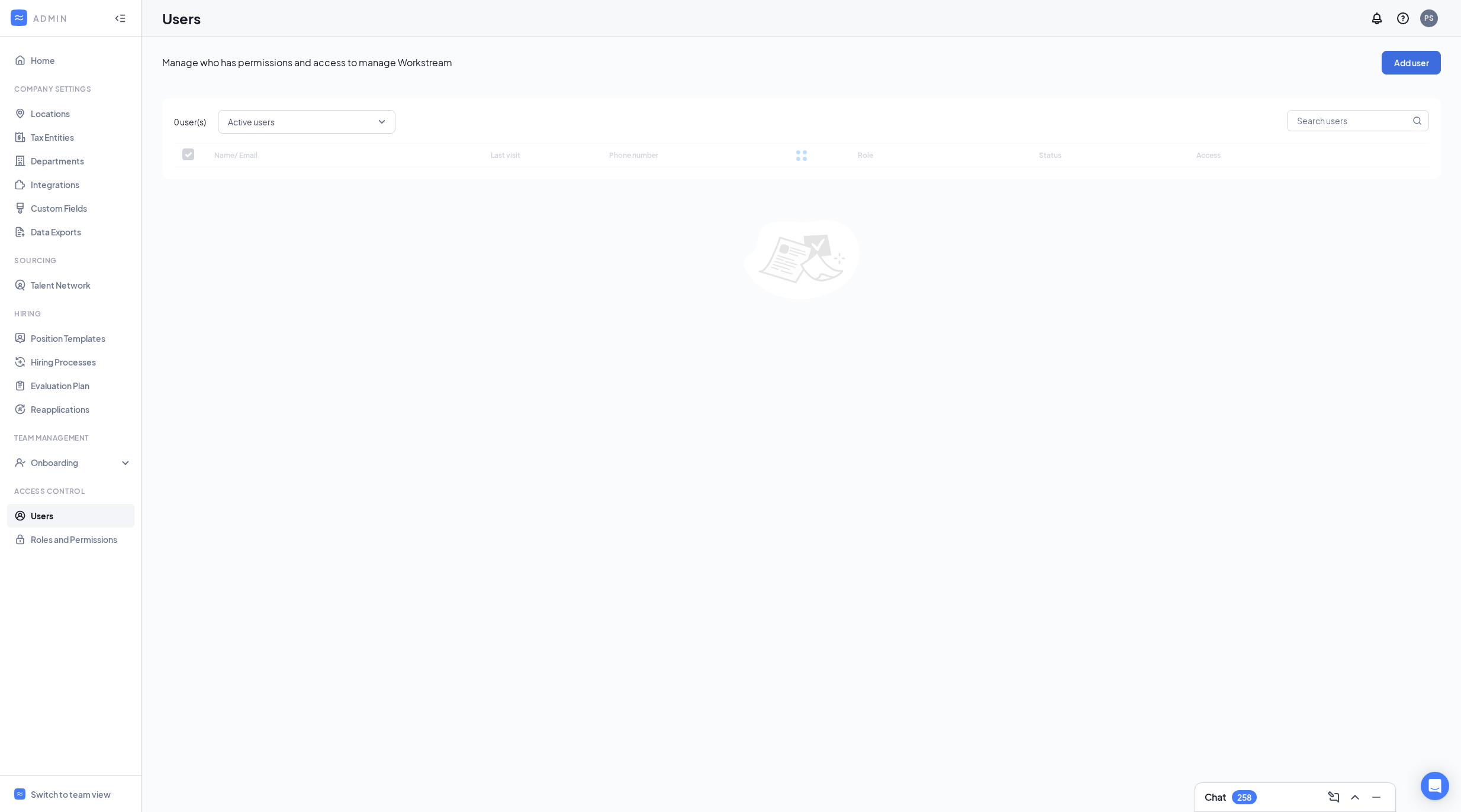
checkbox input "false"
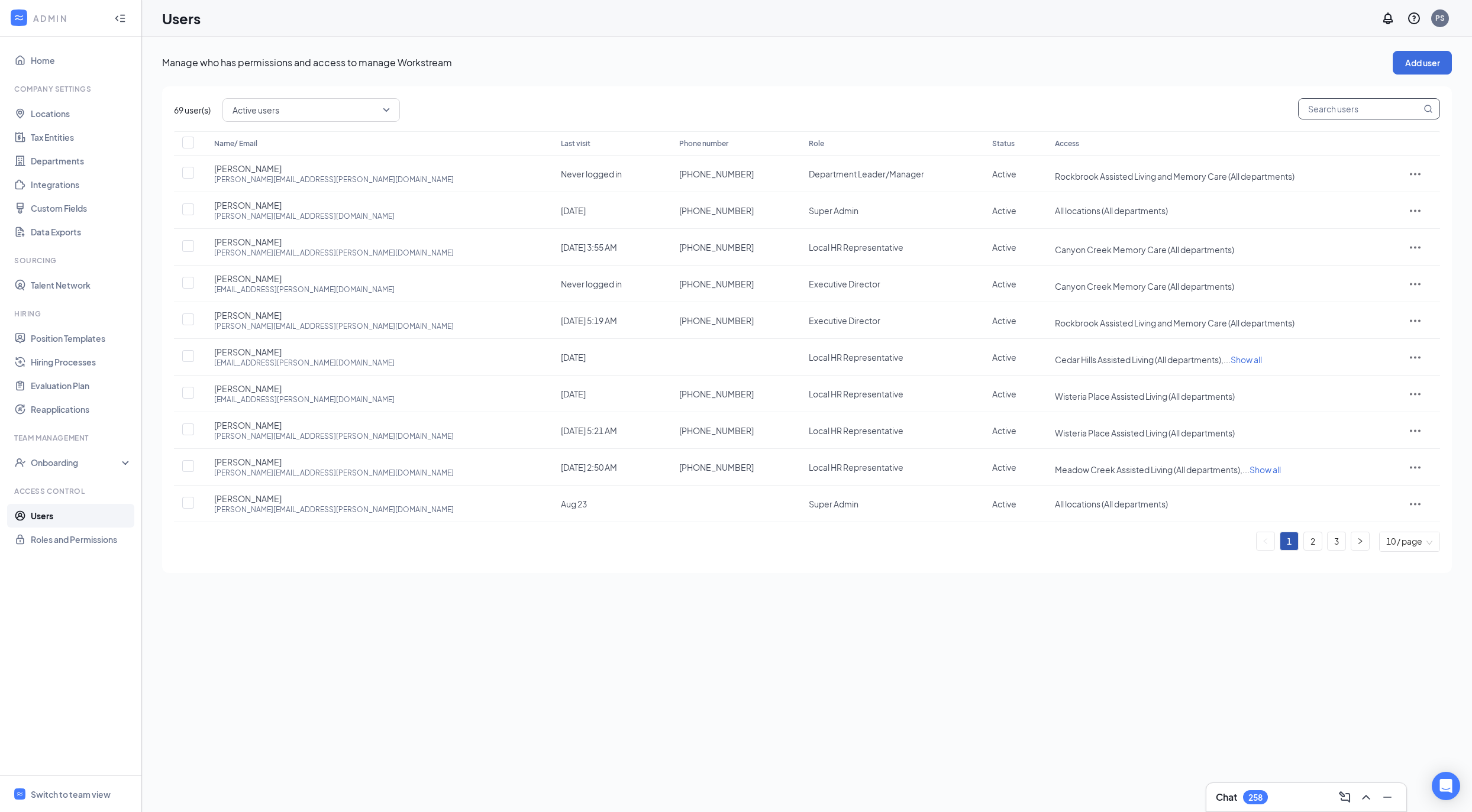
click at [1333, 112] on input "text" at bounding box center [1360, 108] width 123 height 20
type input "Terr"
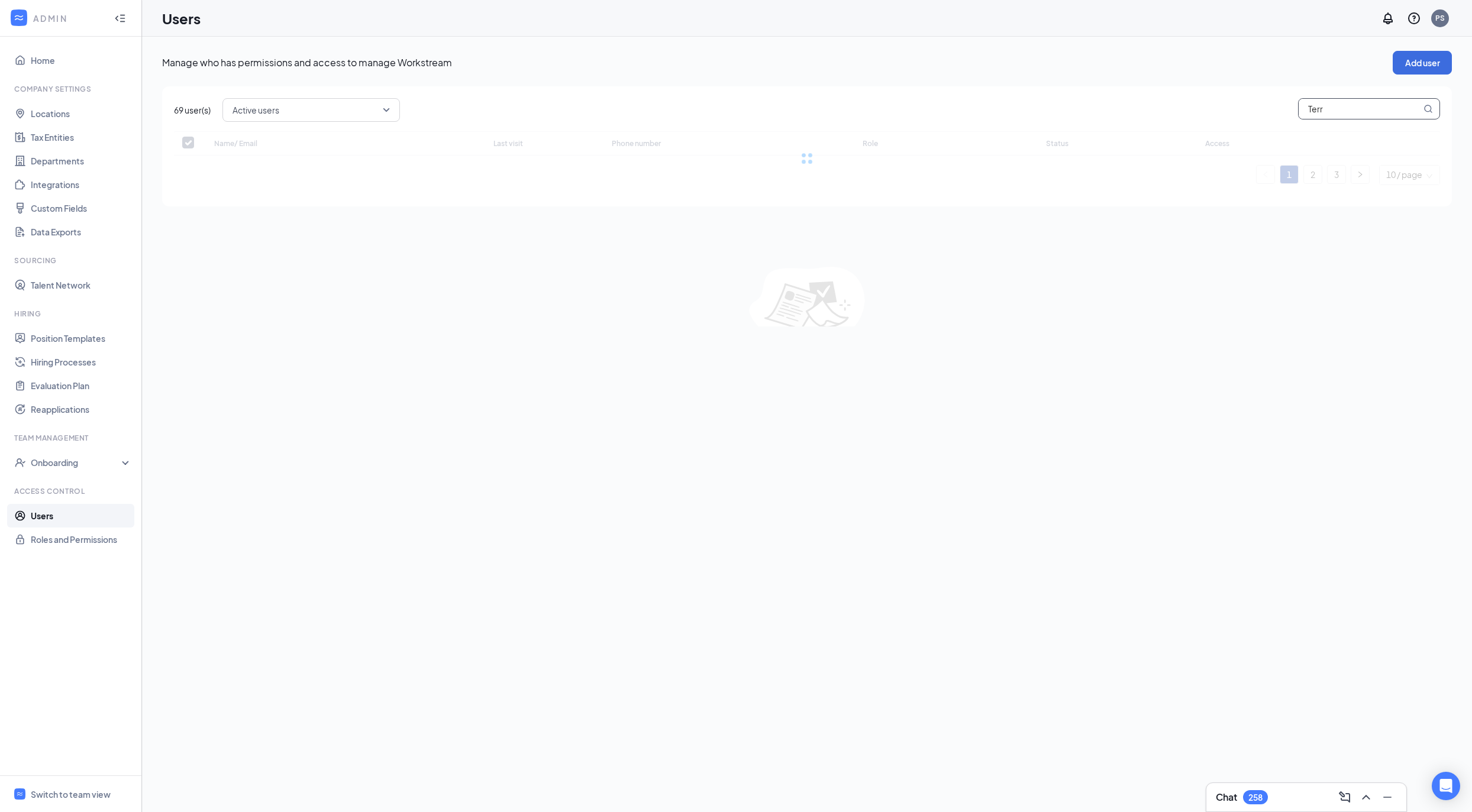
checkbox input "false"
type input "Terr"
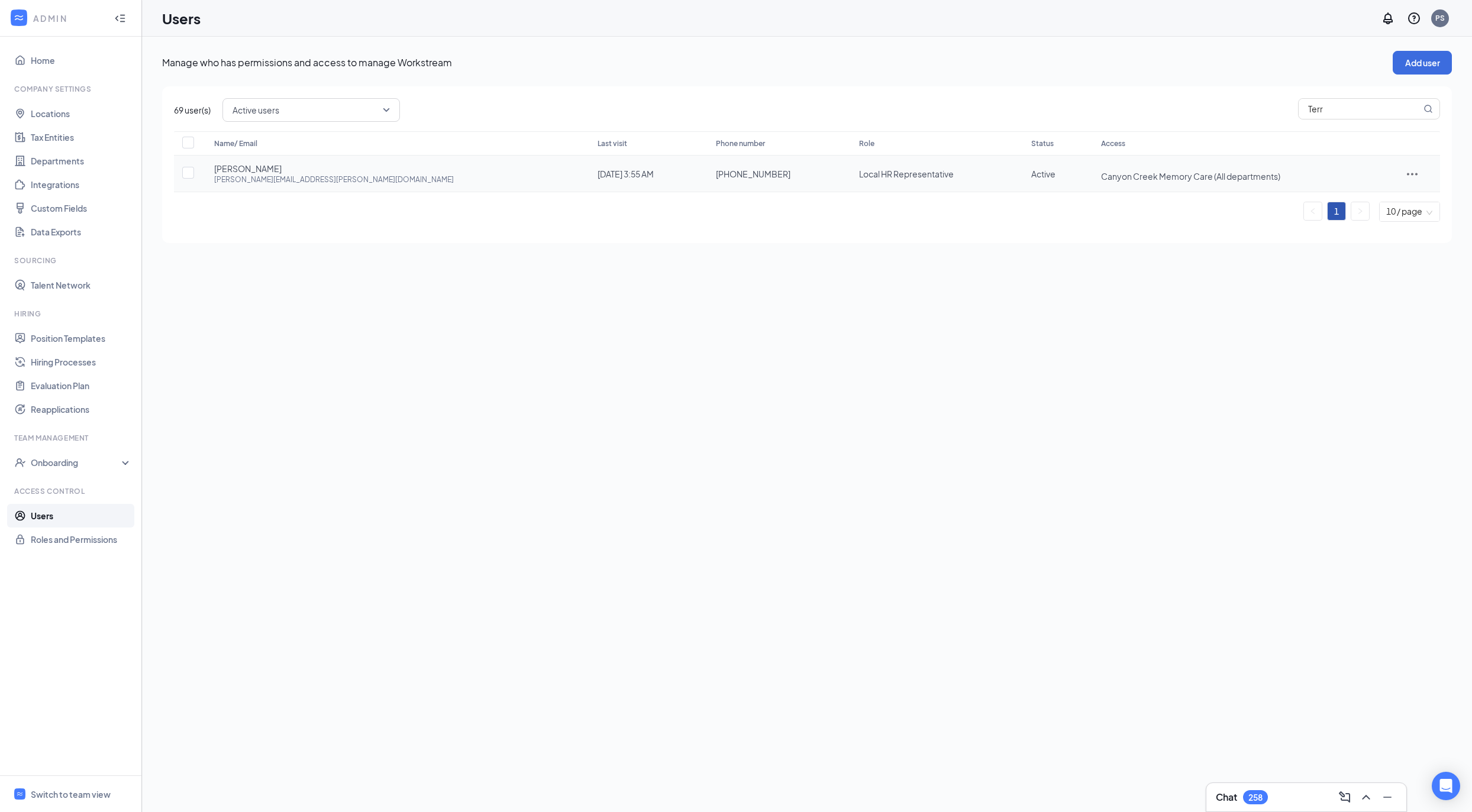
drag, startPoint x: 664, startPoint y: 172, endPoint x: 583, endPoint y: 173, distance: 81.0
click at [704, 173] on td "+1 (254) 652-6345" at bounding box center [775, 174] width 143 height 37
copy span "+1 (254) 652-6345"
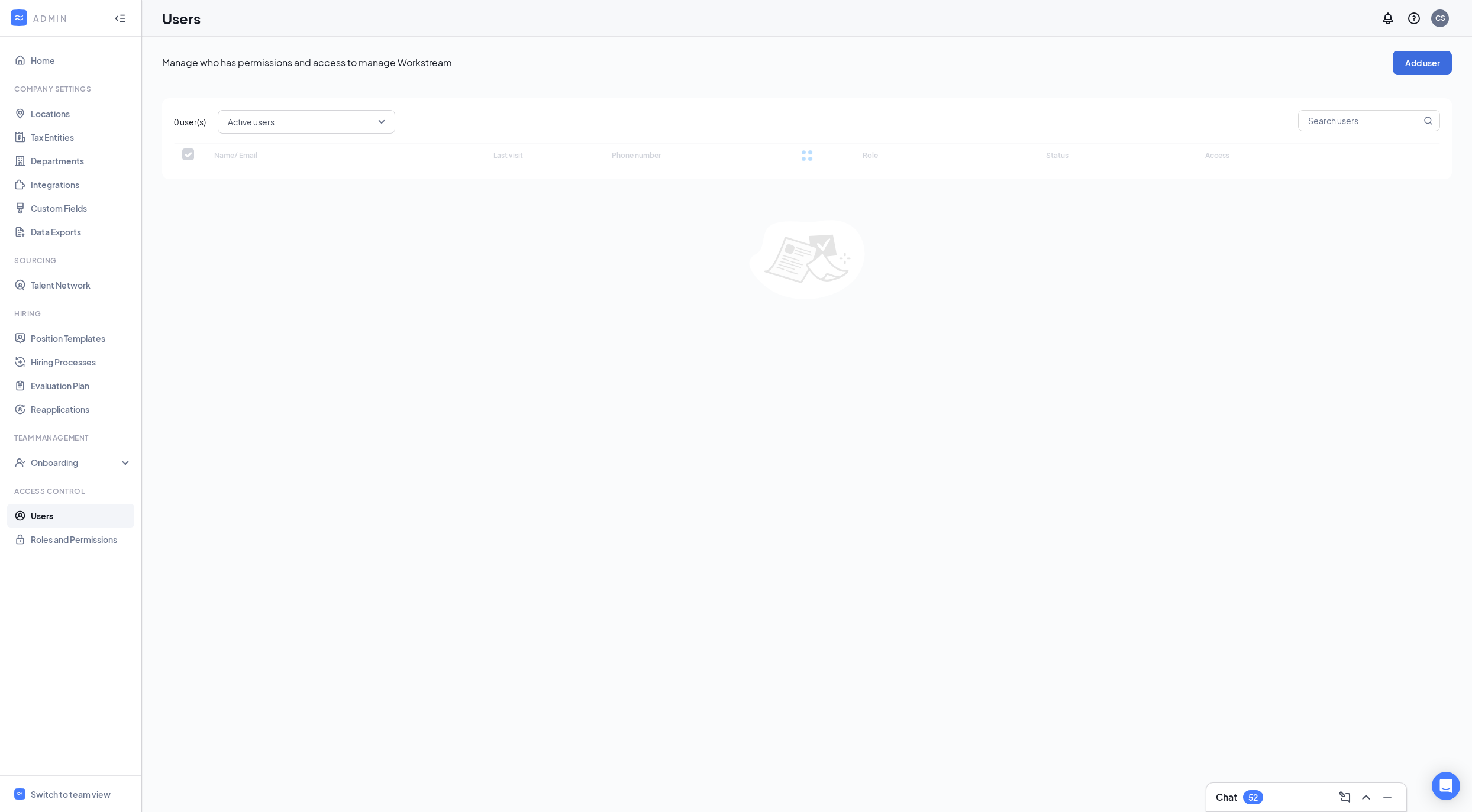
checkbox input "false"
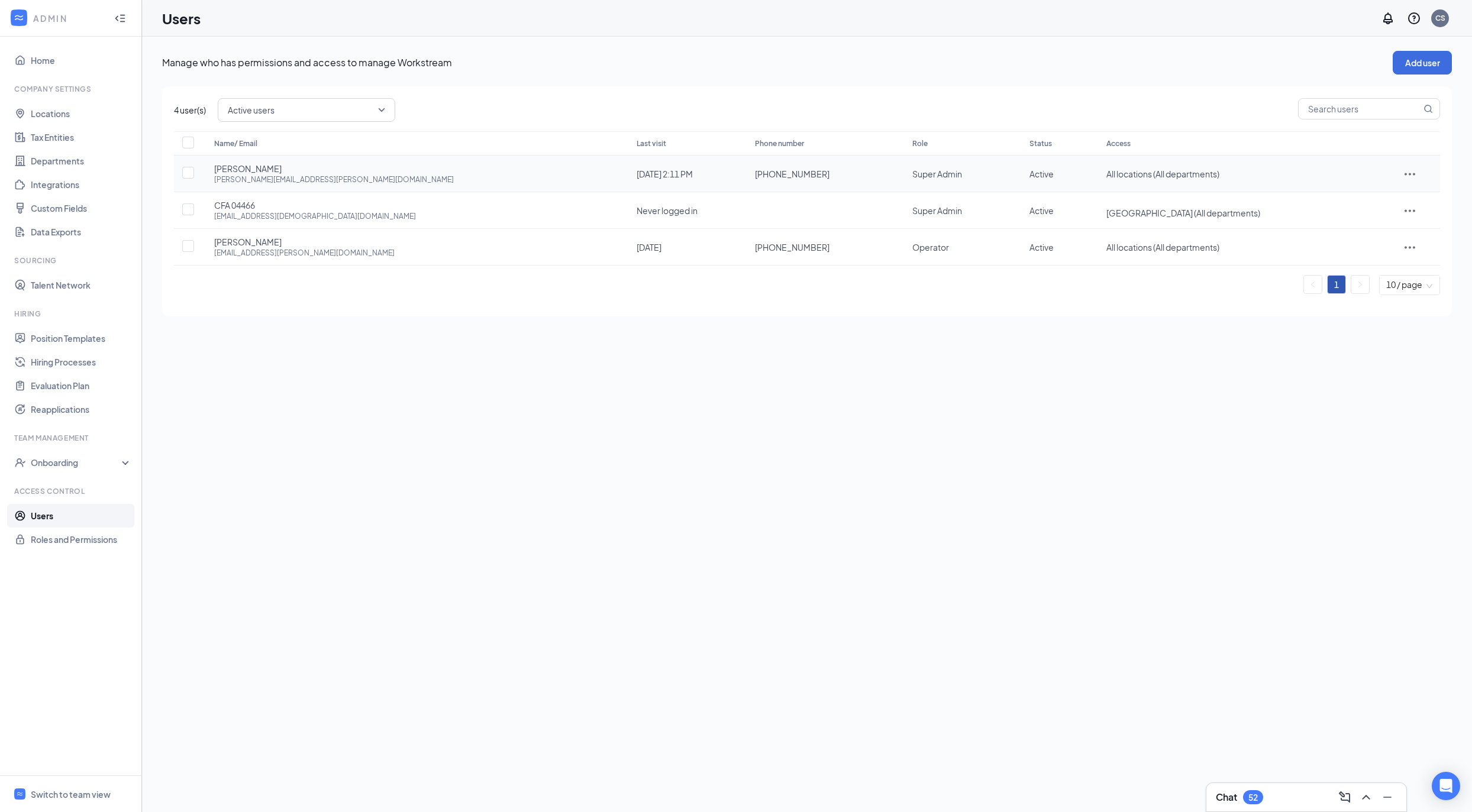
drag, startPoint x: 742, startPoint y: 176, endPoint x: 630, endPoint y: 173, distance: 112.0
click at [743, 173] on td "+1 (858) 221-3955" at bounding box center [821, 174] width 157 height 37
copy span "+1 (858) 221-3955"
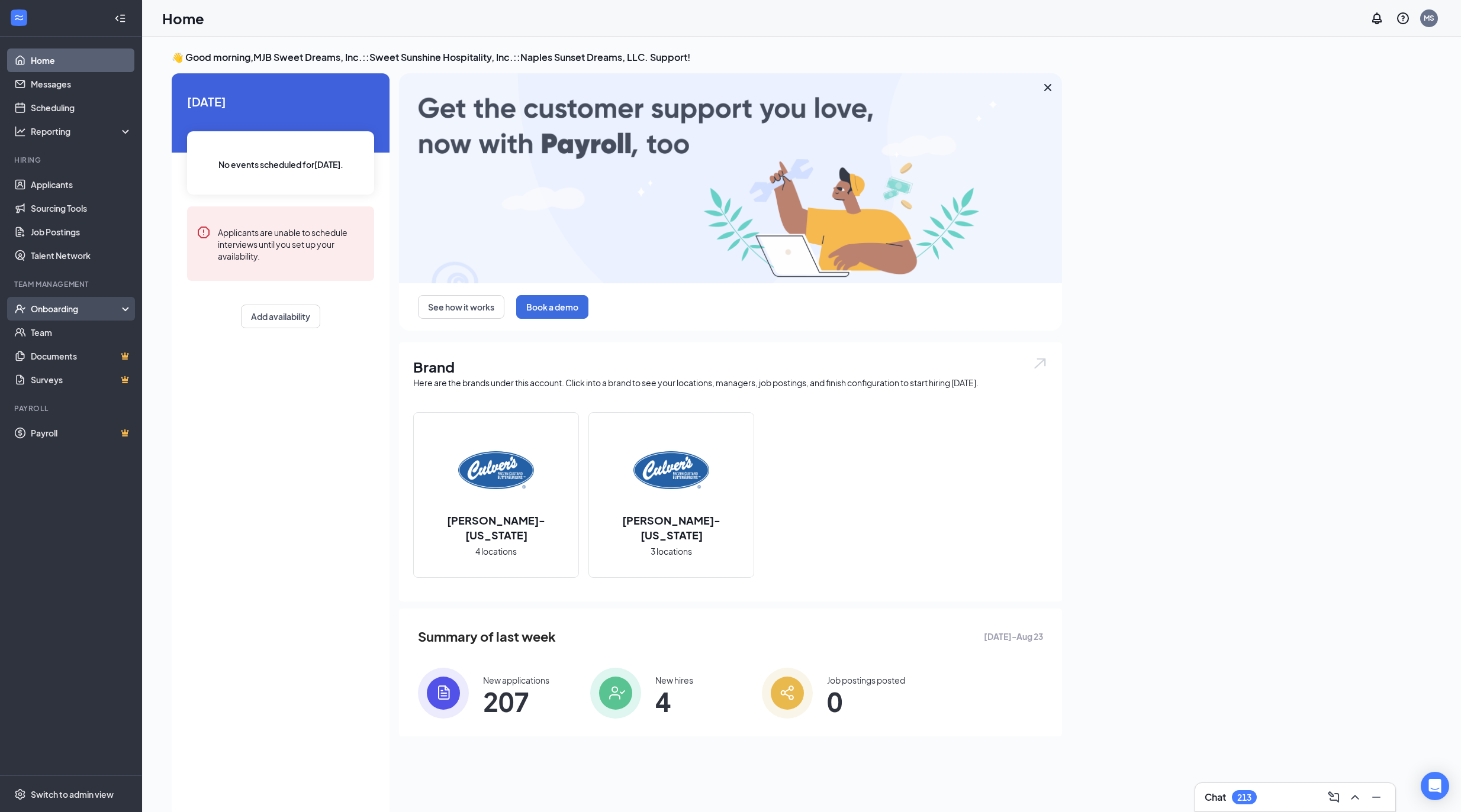
click at [62, 311] on div "Onboarding" at bounding box center [76, 309] width 91 height 12
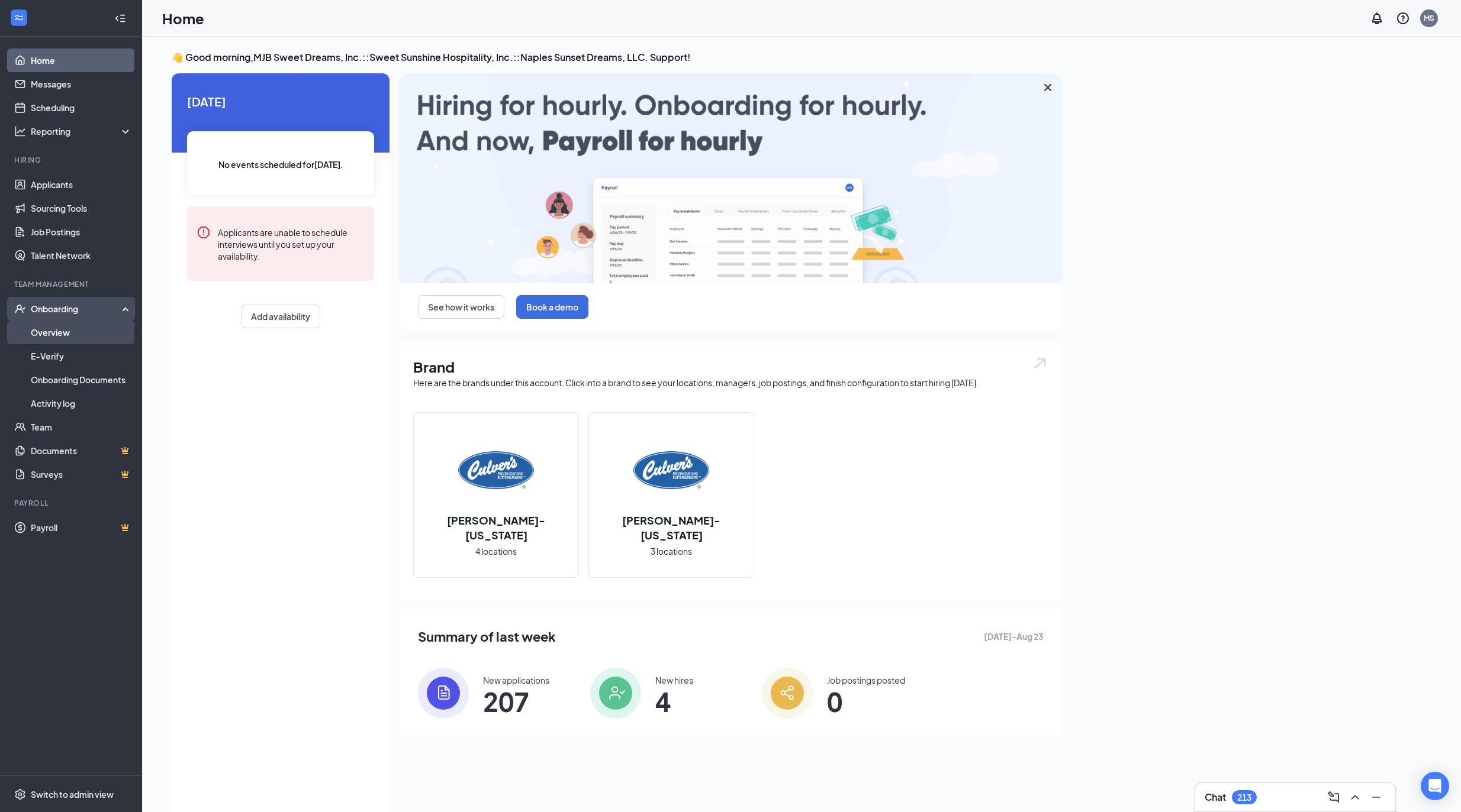
click at [62, 333] on link "Overview" at bounding box center [82, 332] width 101 height 23
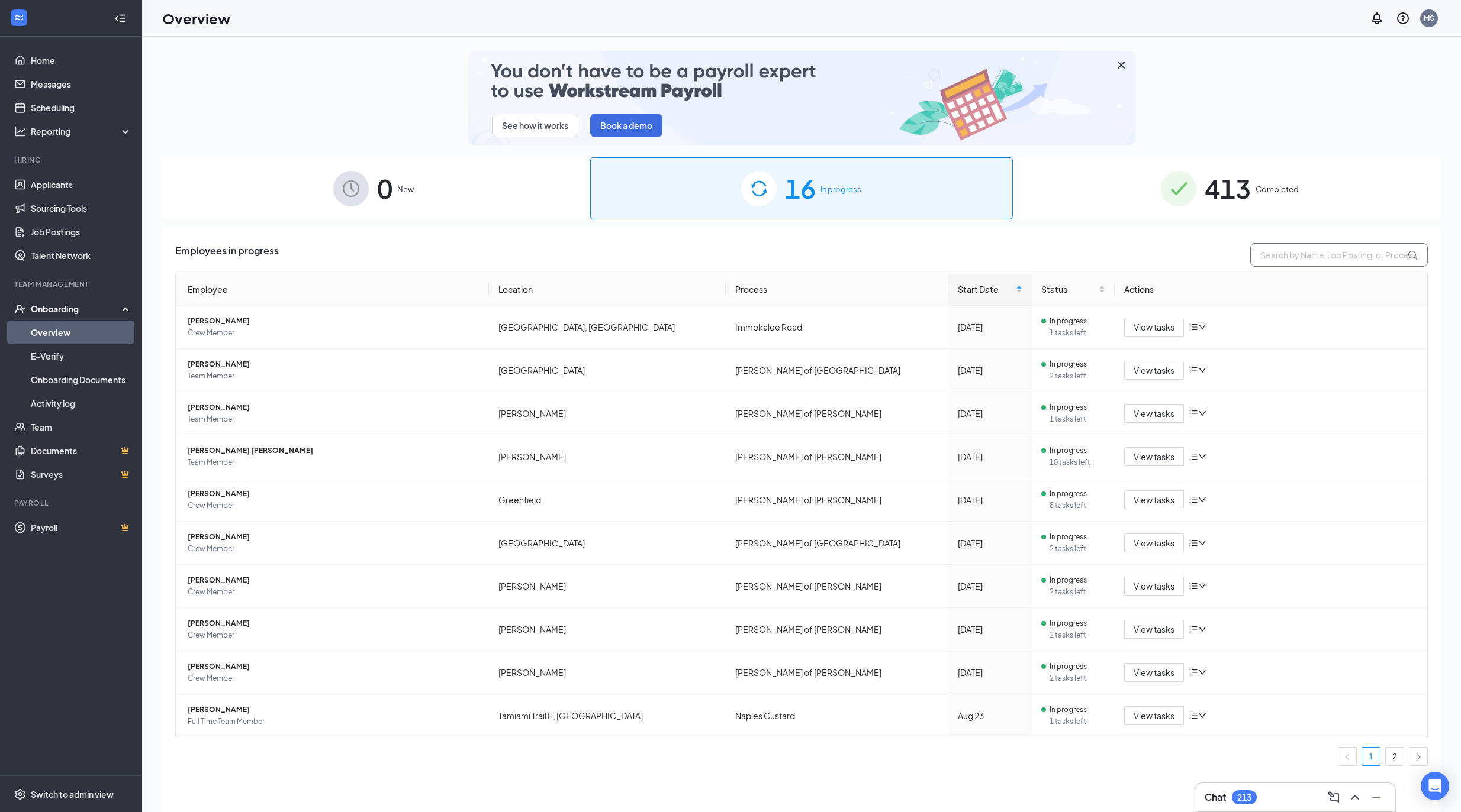
click at [1269, 250] on input "text" at bounding box center [1339, 254] width 178 height 23
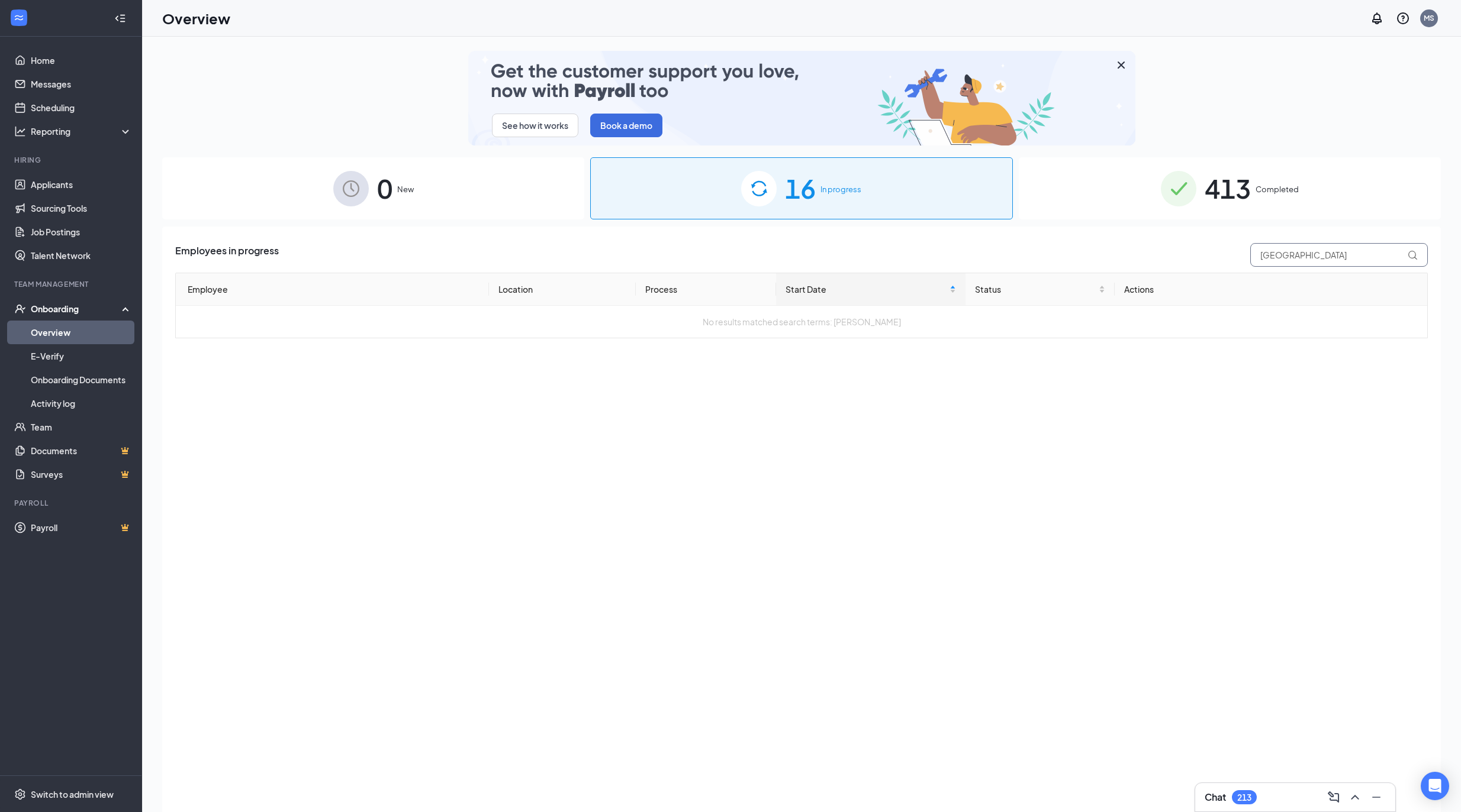
type input "Lyon"
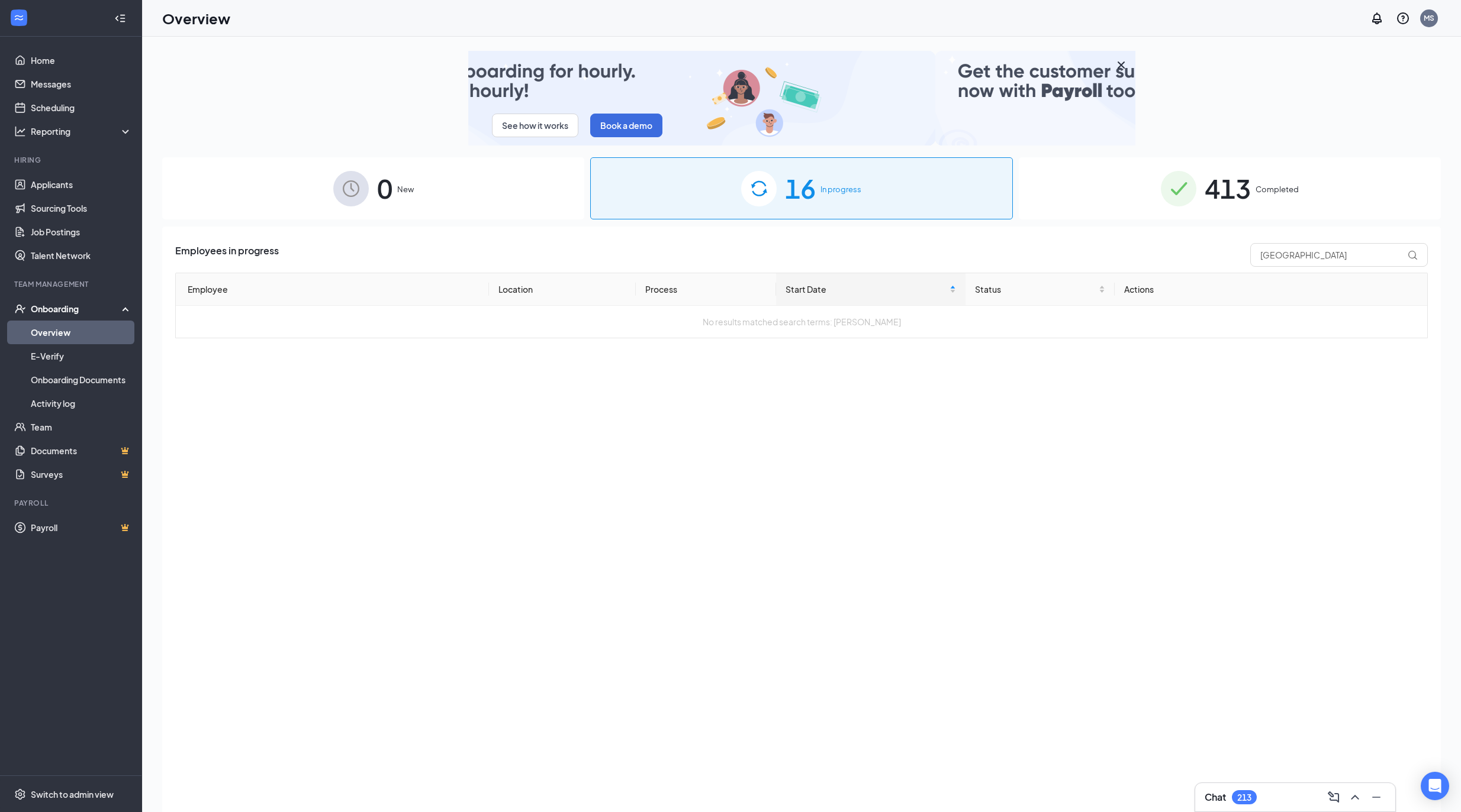
click at [1215, 197] on span "413" at bounding box center [1227, 188] width 46 height 41
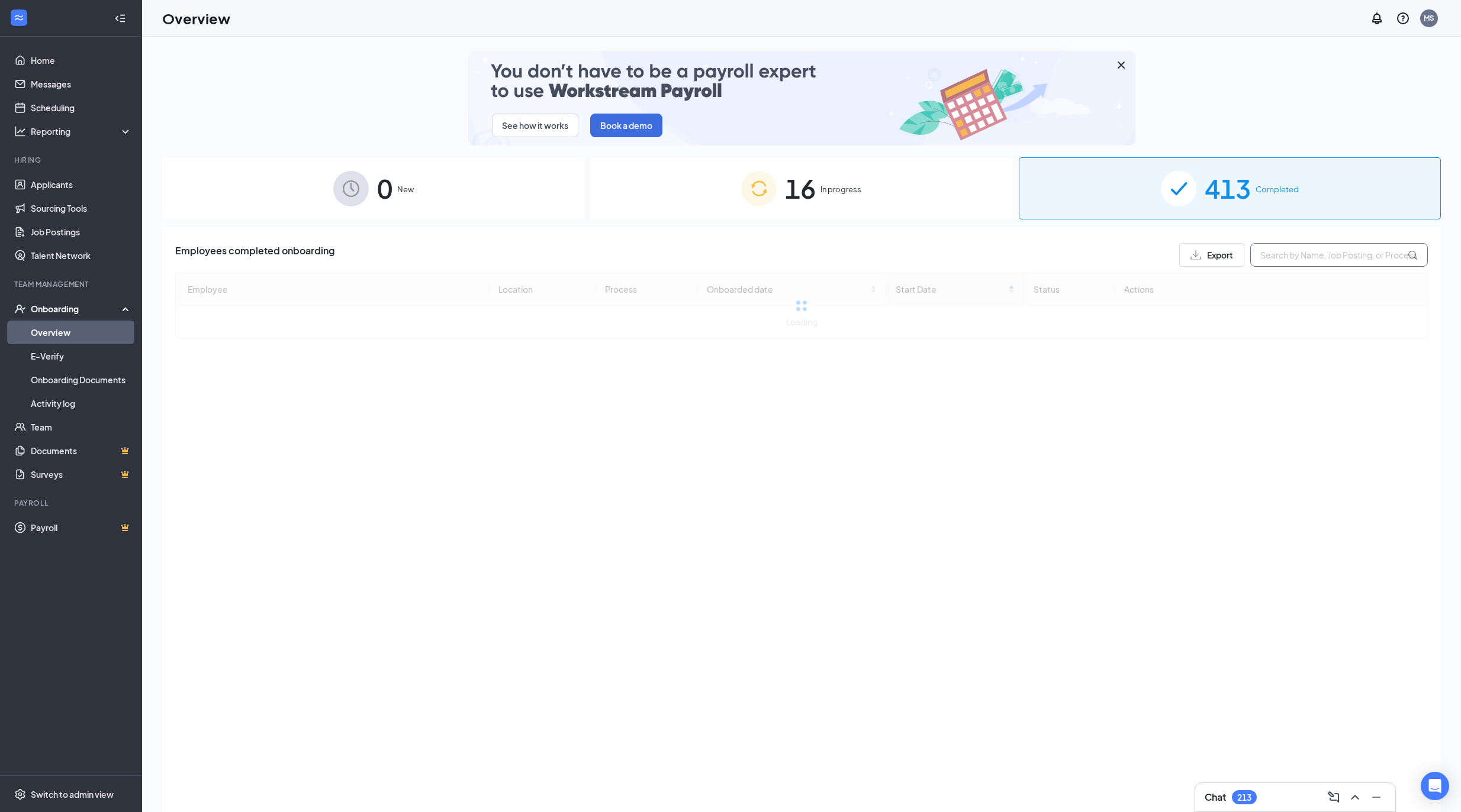
click at [1296, 258] on input "text" at bounding box center [1339, 254] width 178 height 23
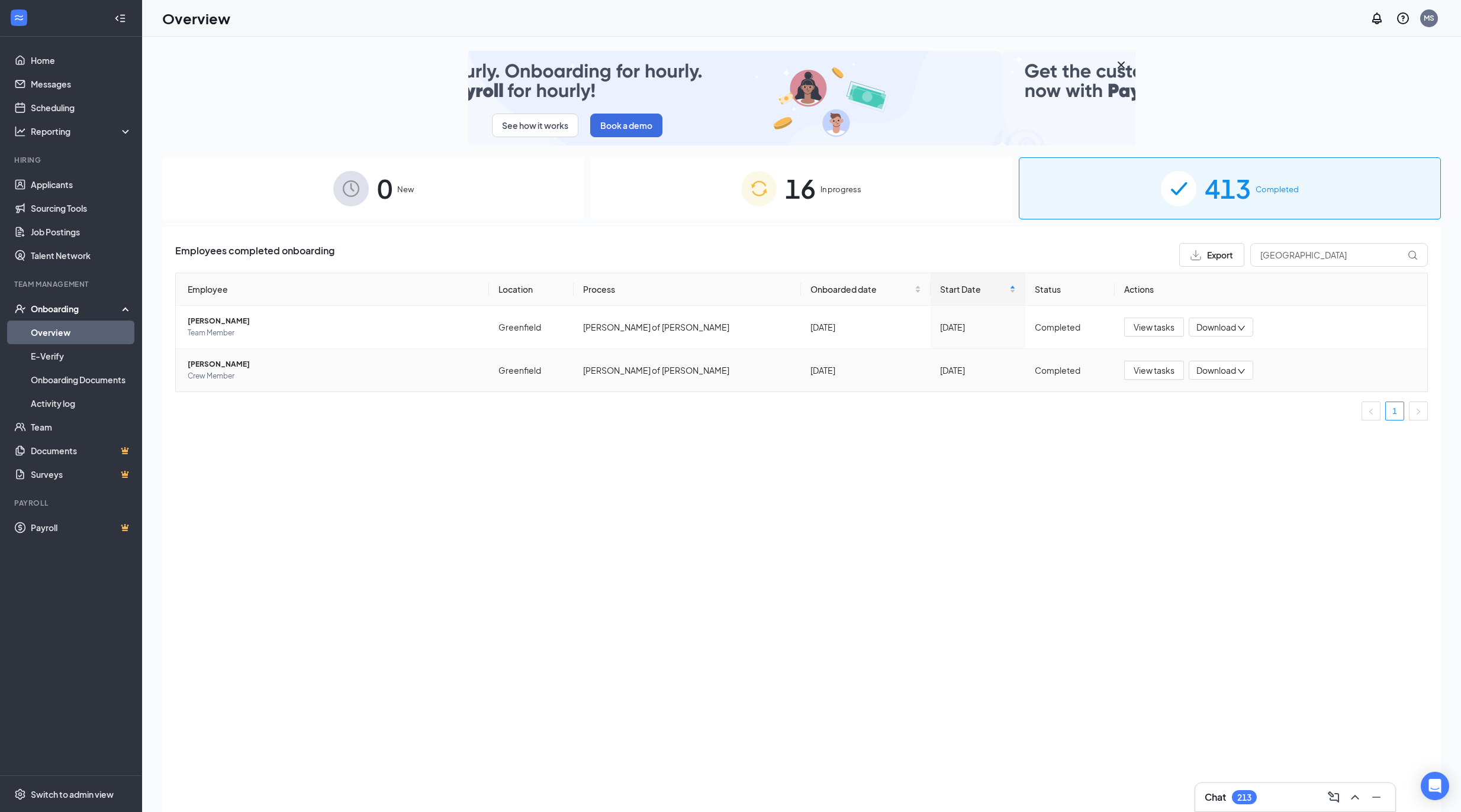
click at [290, 371] on span "Crew Member" at bounding box center [333, 376] width 292 height 12
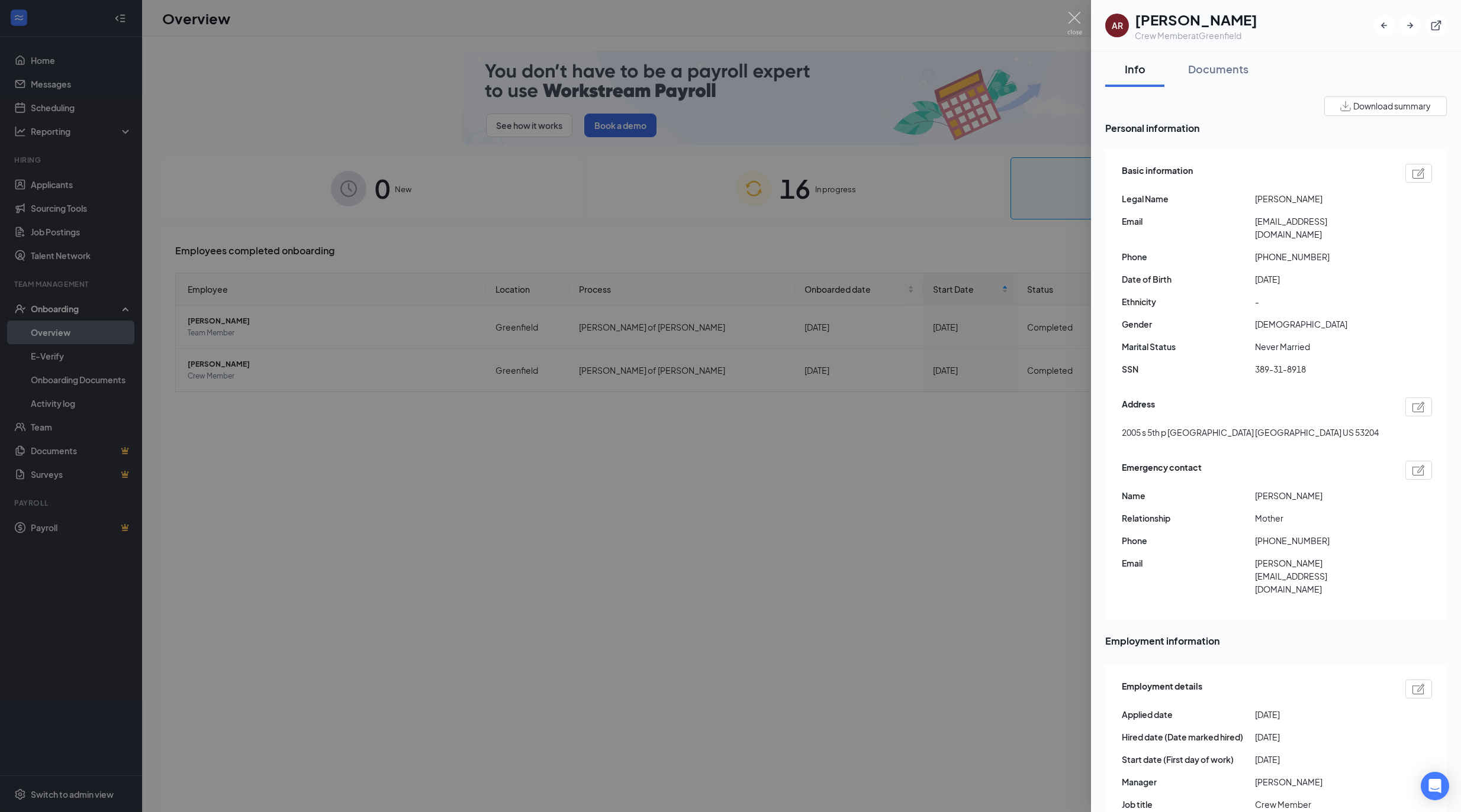
click at [867, 253] on div at bounding box center [730, 406] width 1461 height 812
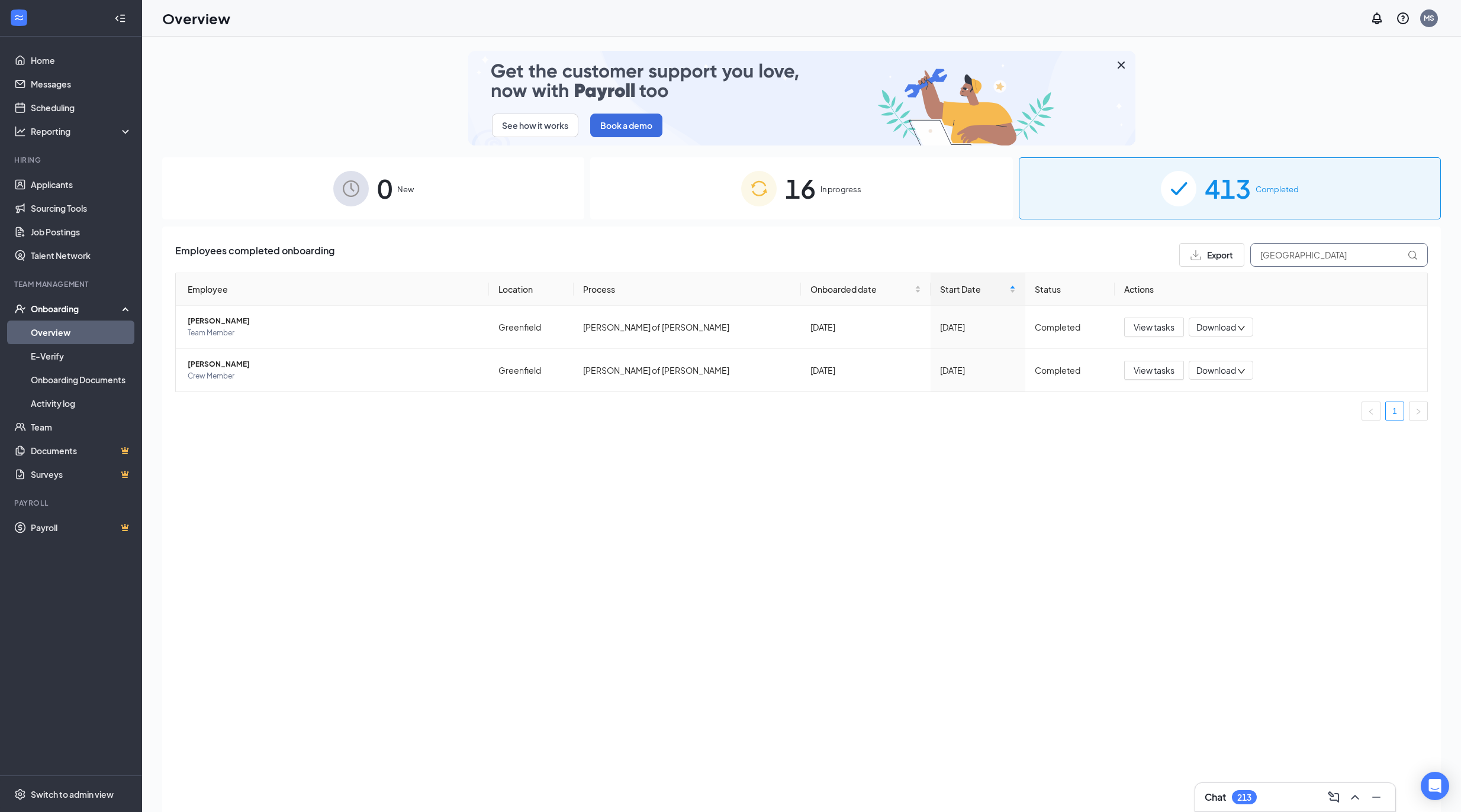
drag, startPoint x: 1300, startPoint y: 250, endPoint x: 1189, endPoint y: 253, distance: 111.0
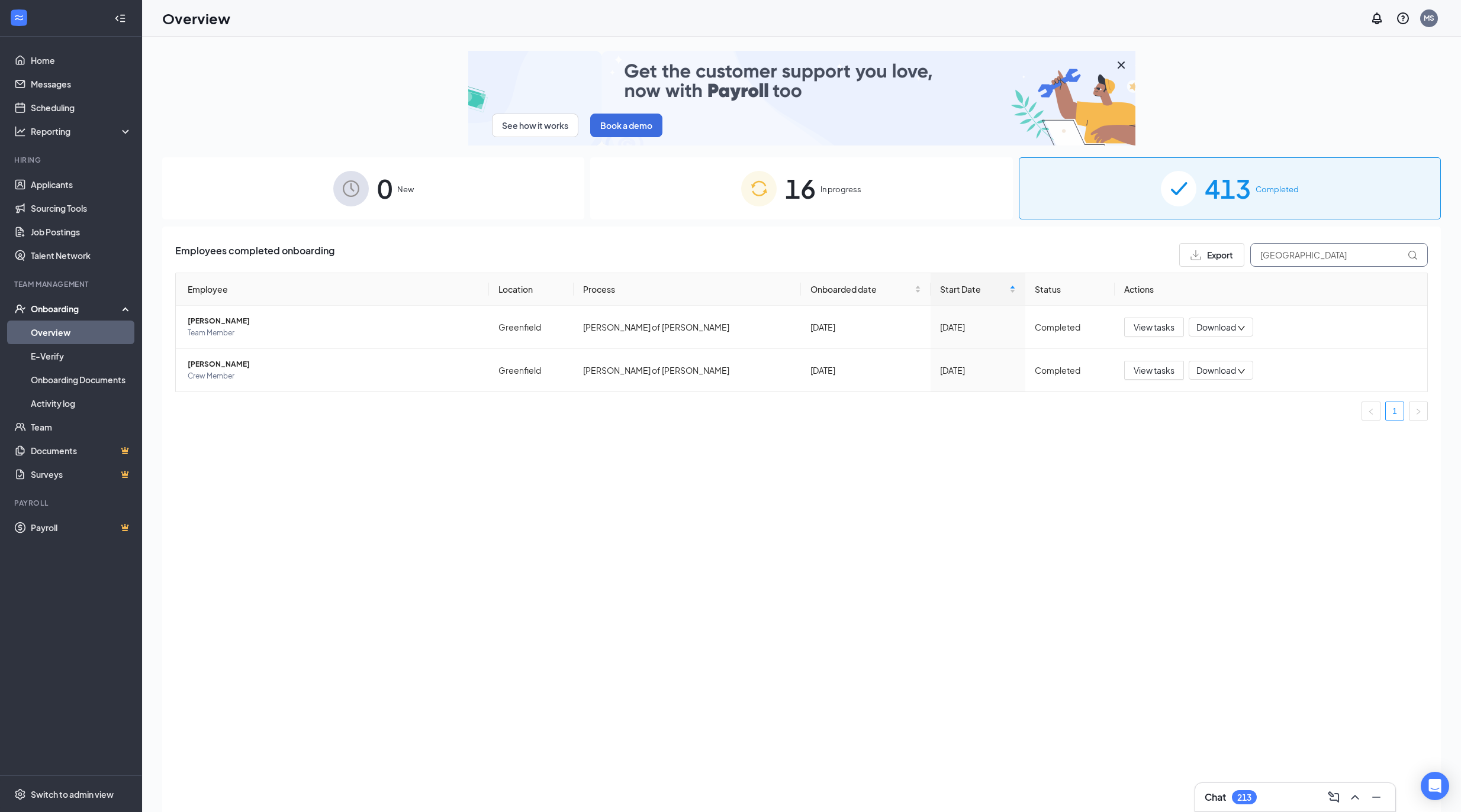
click at [1192, 253] on div "Export Lyon" at bounding box center [1303, 254] width 249 height 23
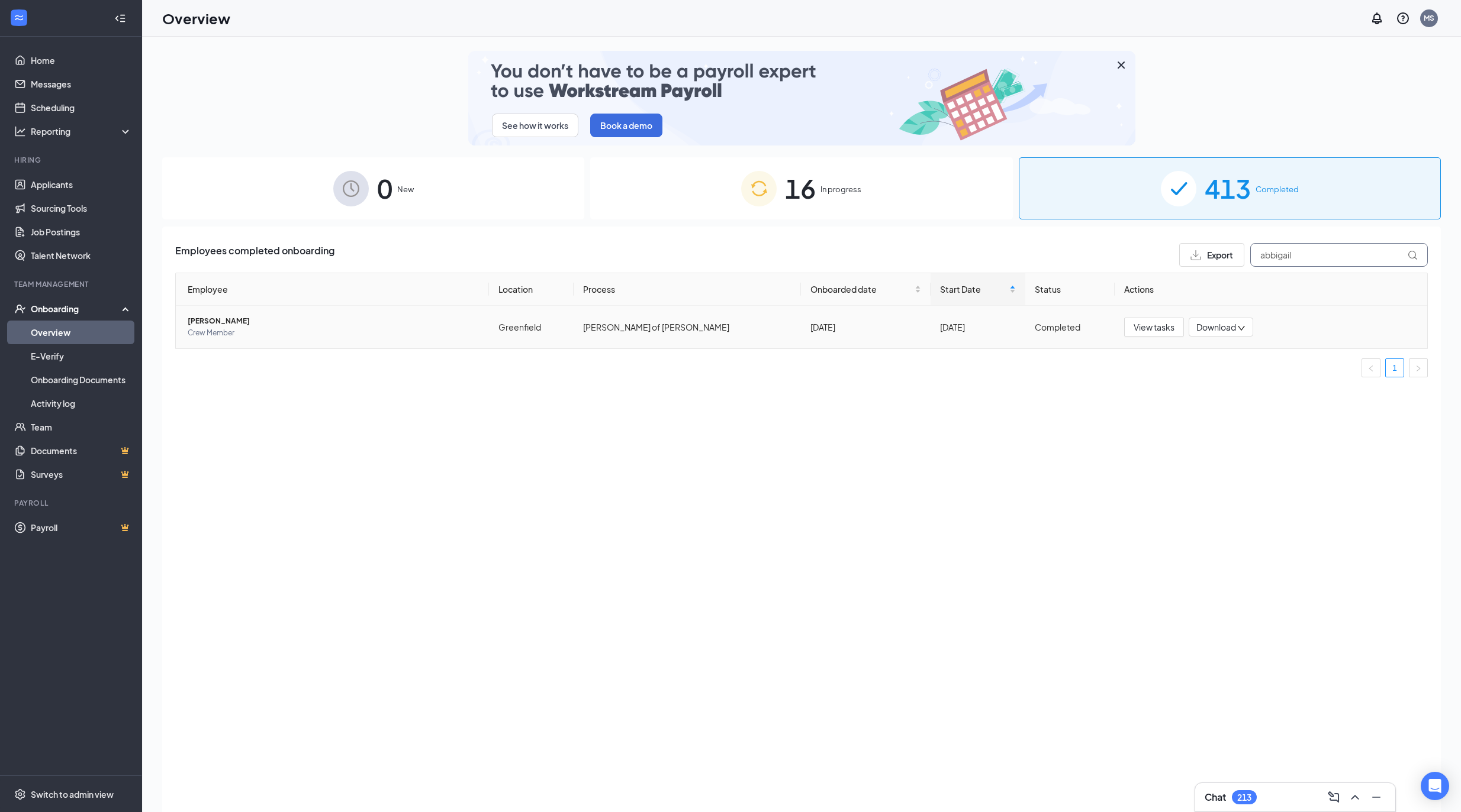
type input "abbigail"
click at [222, 321] on span "Abbigail R Lyon" at bounding box center [333, 322] width 292 height 12
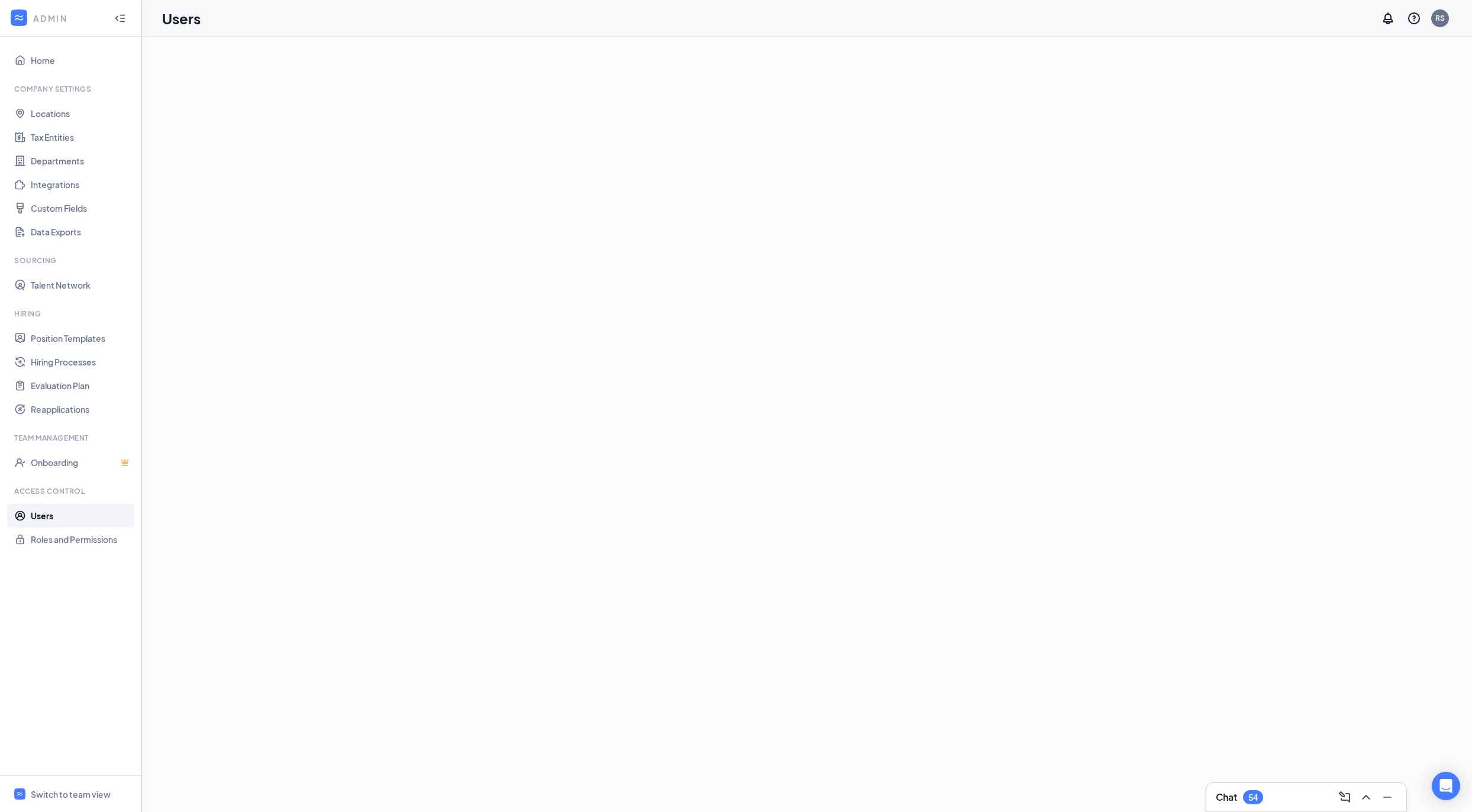
click at [84, 515] on link "Users" at bounding box center [82, 516] width 101 height 23
checkbox input "false"
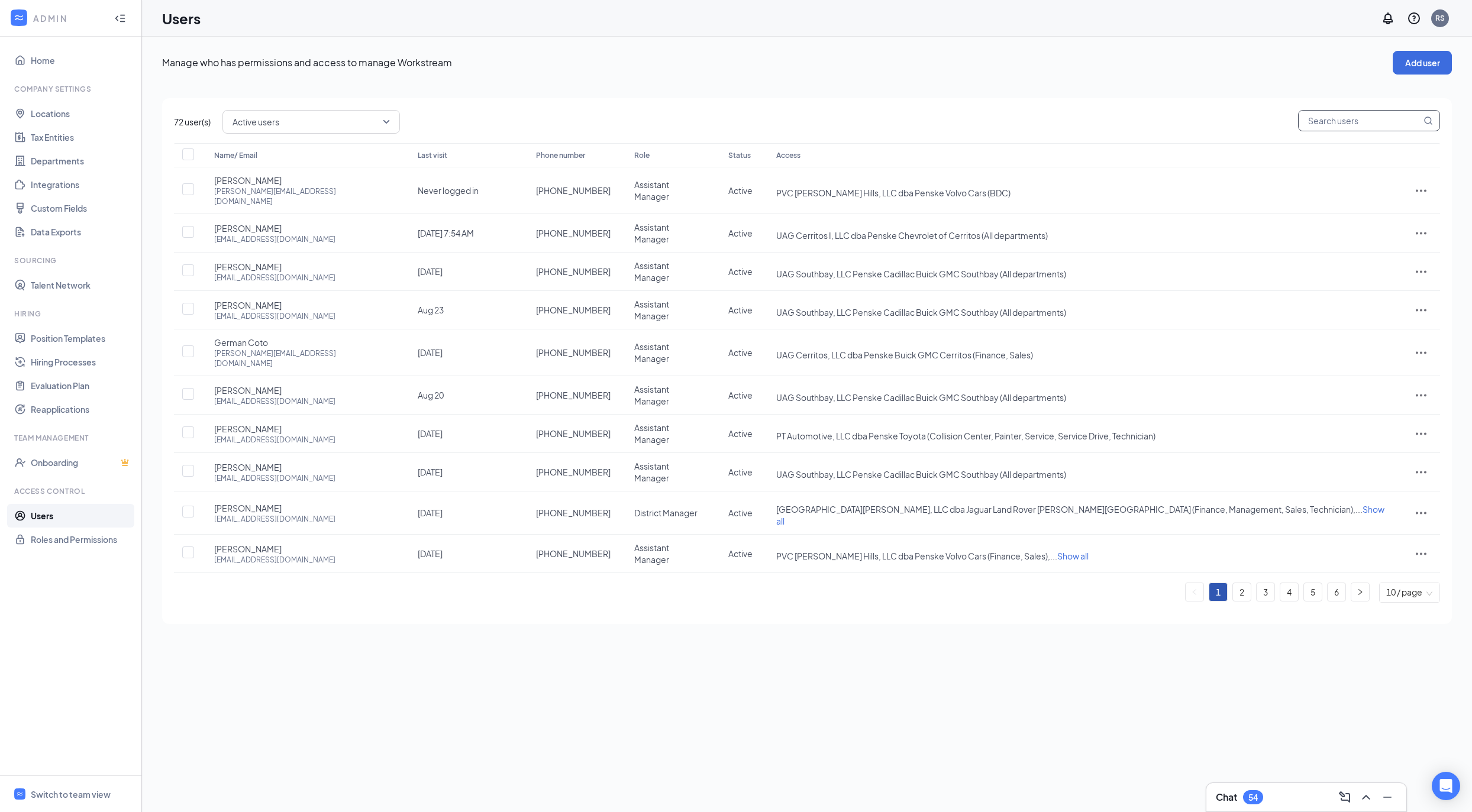
click at [1347, 118] on input "text" at bounding box center [1360, 120] width 123 height 20
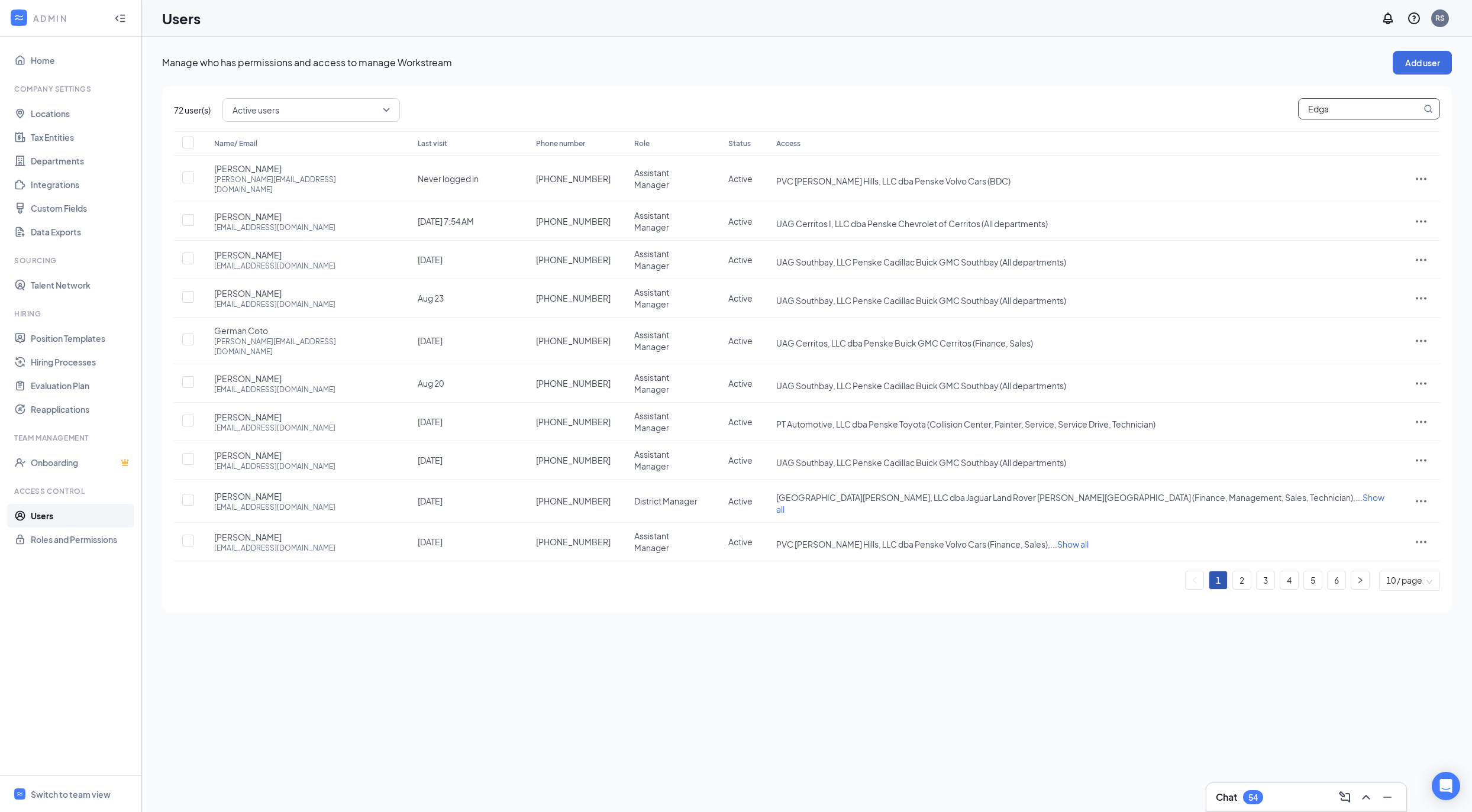
type input "Edgar"
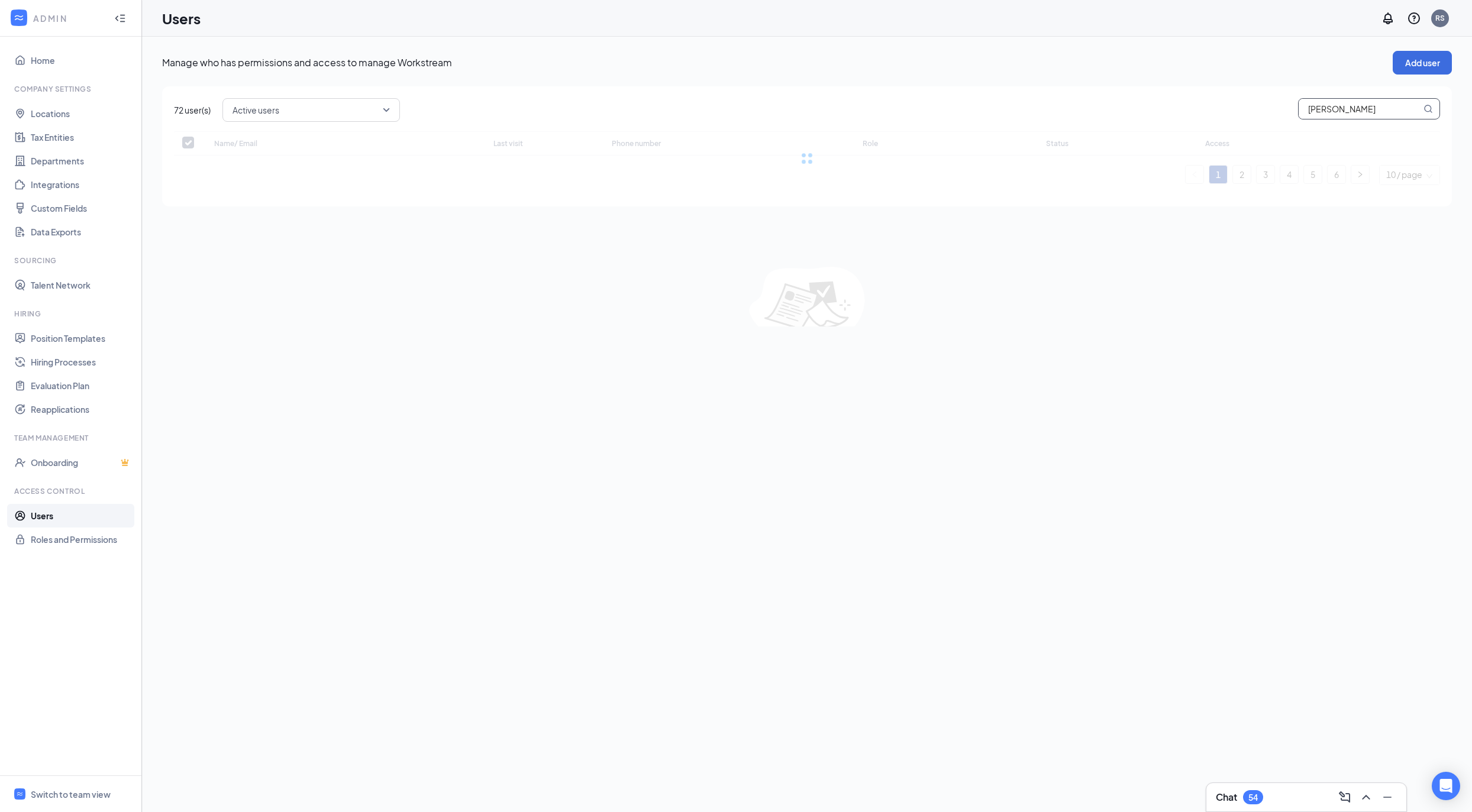
checkbox input "false"
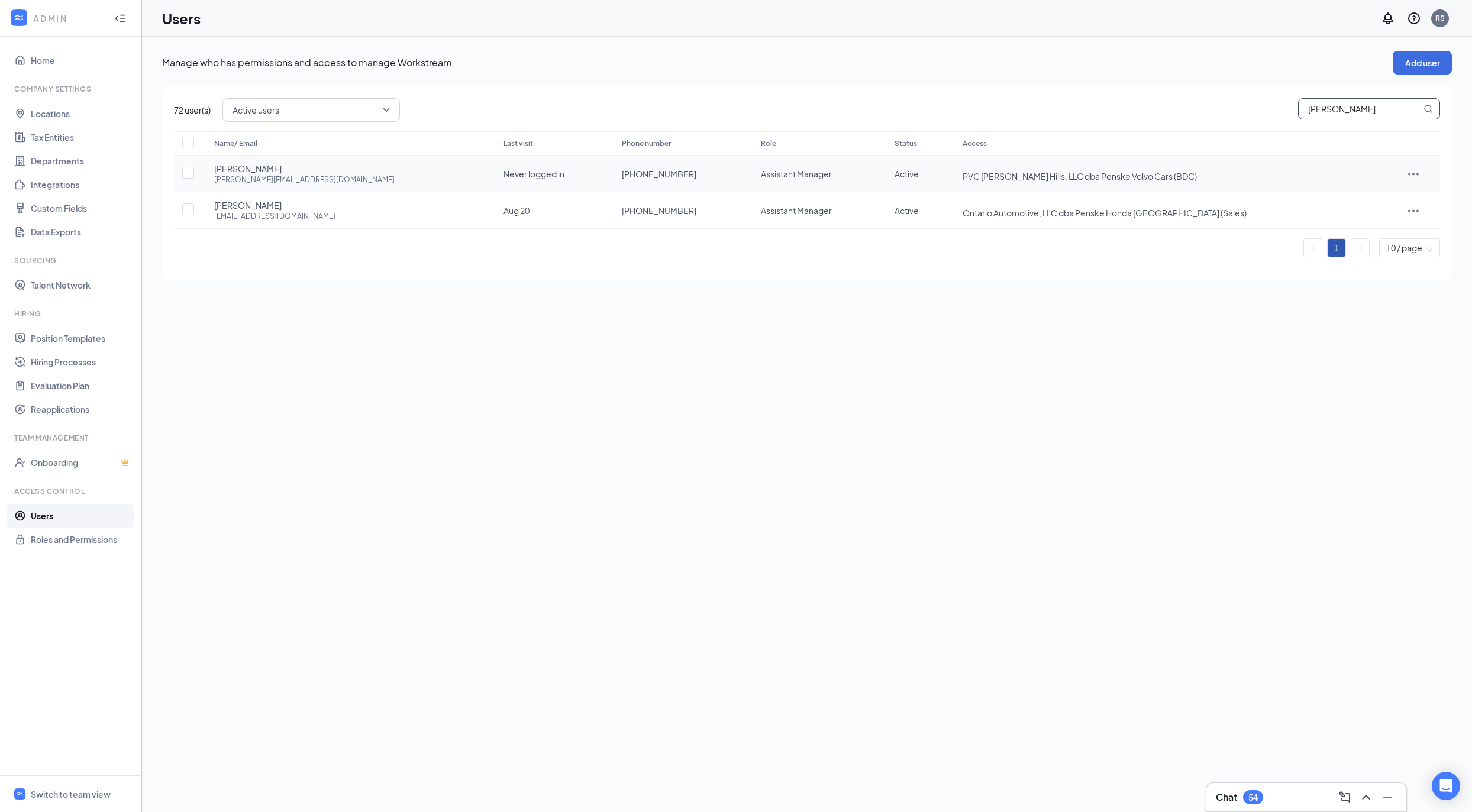
type input "Edgar"
click at [1409, 167] on icon "ActionsIcon" at bounding box center [1414, 174] width 15 height 15
click at [1372, 236] on li "Reset password" at bounding box center [1381, 226] width 93 height 27
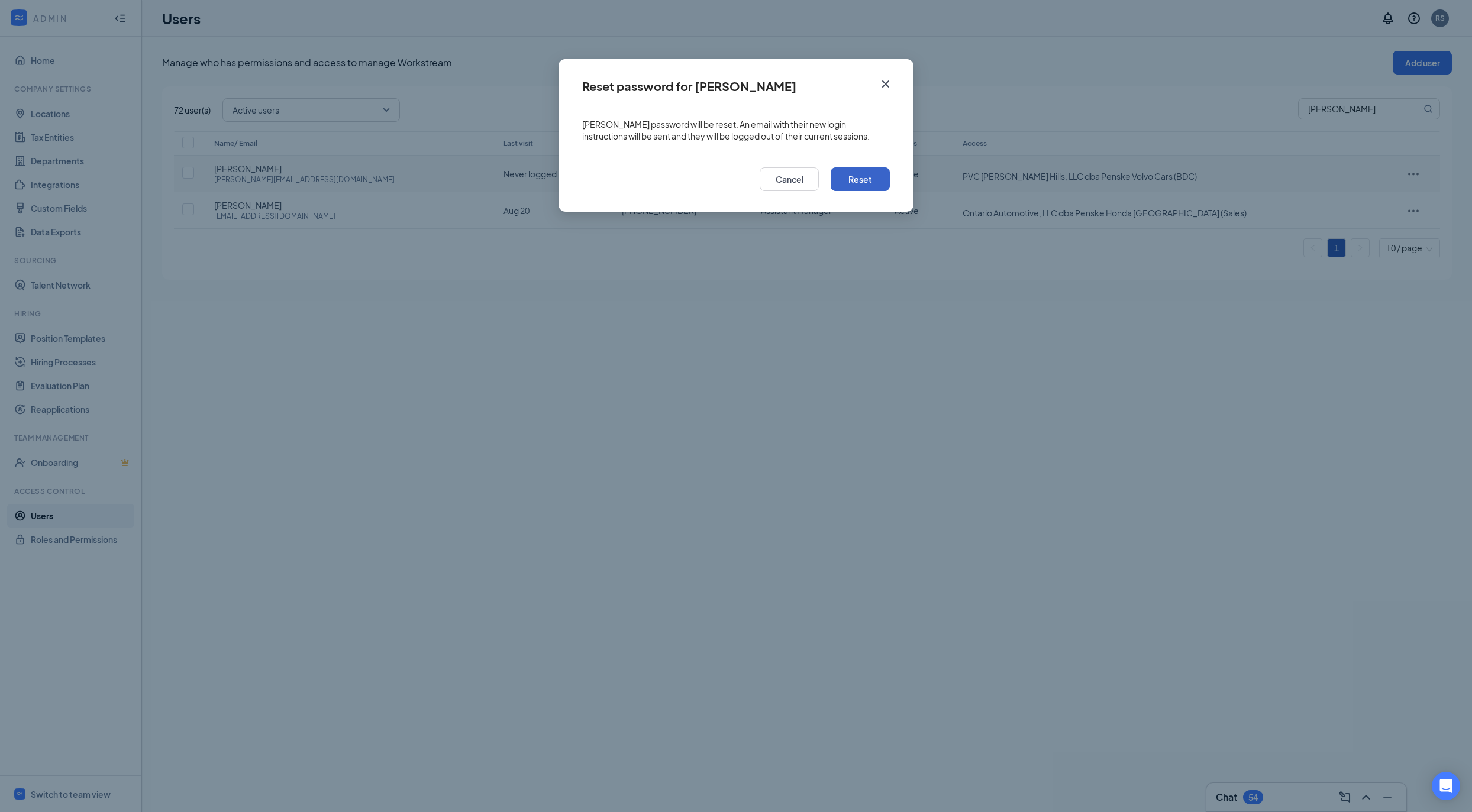
click at [869, 175] on button "Reset" at bounding box center [860, 179] width 59 height 23
